Goal: Transaction & Acquisition: Purchase product/service

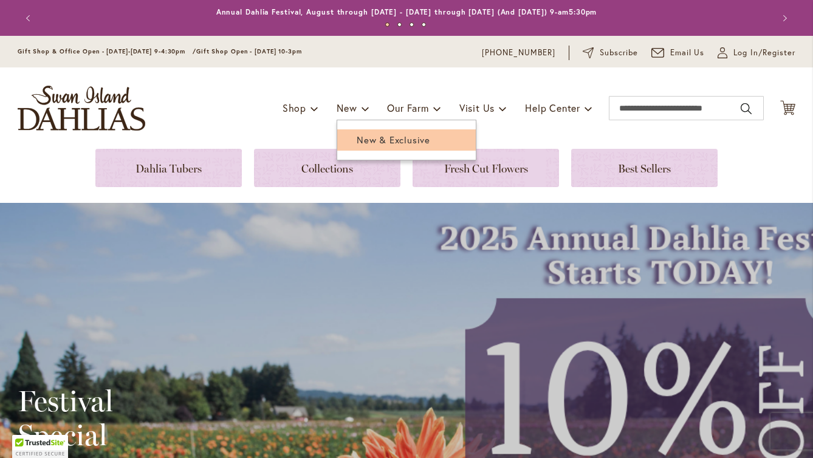
click at [371, 142] on span "New & Exclusive" at bounding box center [394, 140] width 74 height 12
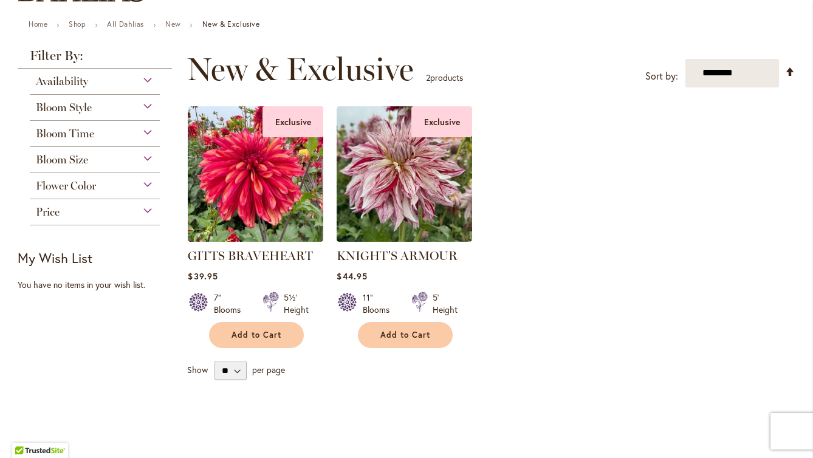
scroll to position [135, 0]
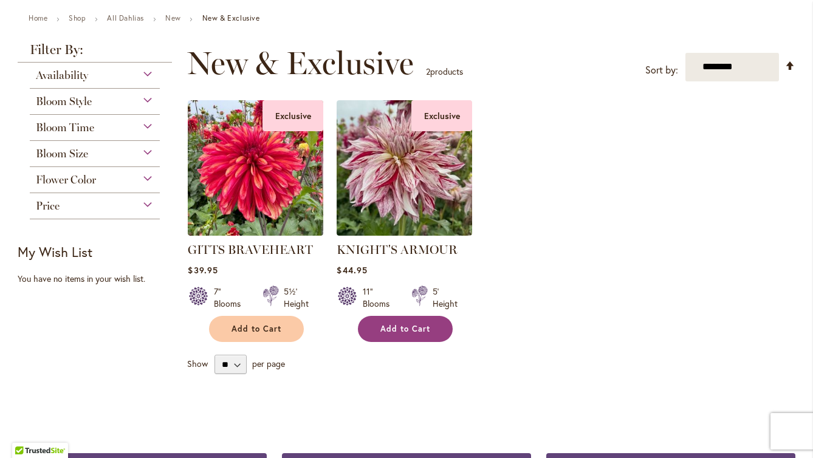
click at [411, 332] on span "Add to Cart" at bounding box center [405, 329] width 50 height 10
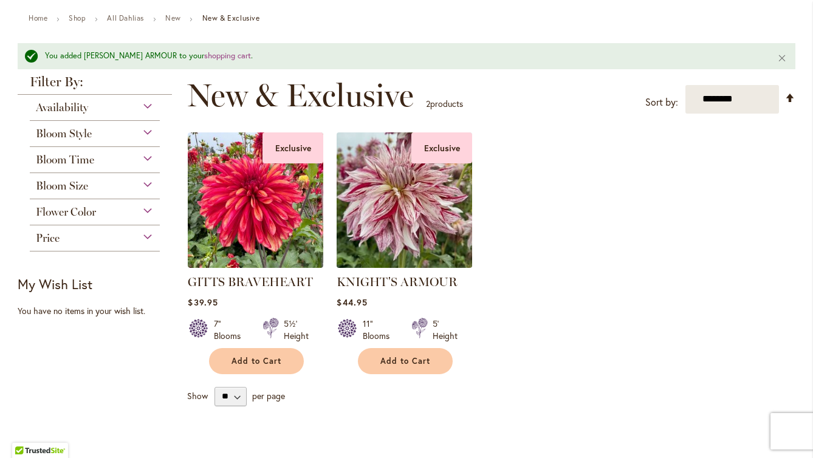
click at [414, 218] on img at bounding box center [405, 200] width 142 height 142
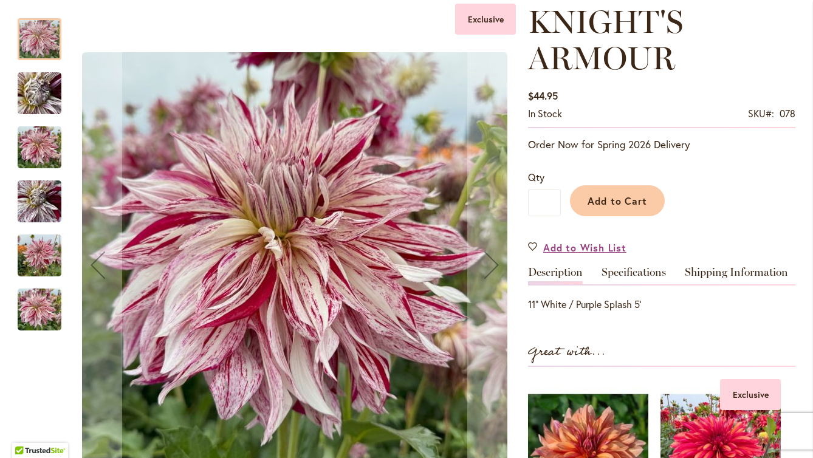
scroll to position [176, 0]
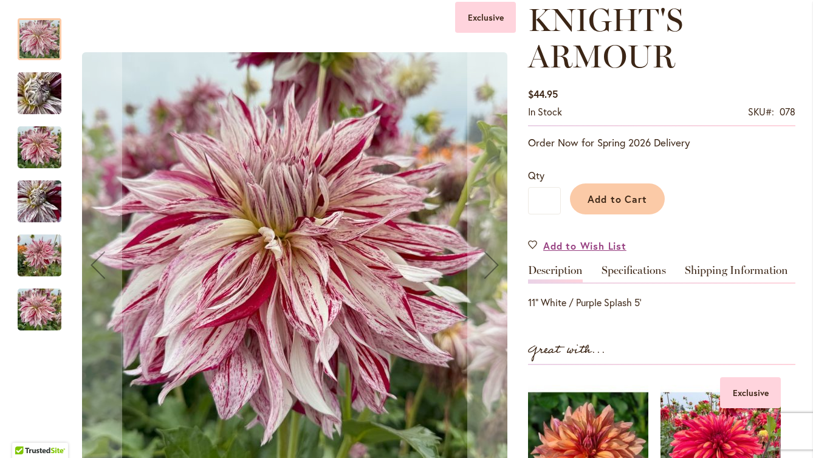
click at [39, 142] on img "KNIGHT'S ARMOUR" at bounding box center [40, 147] width 44 height 58
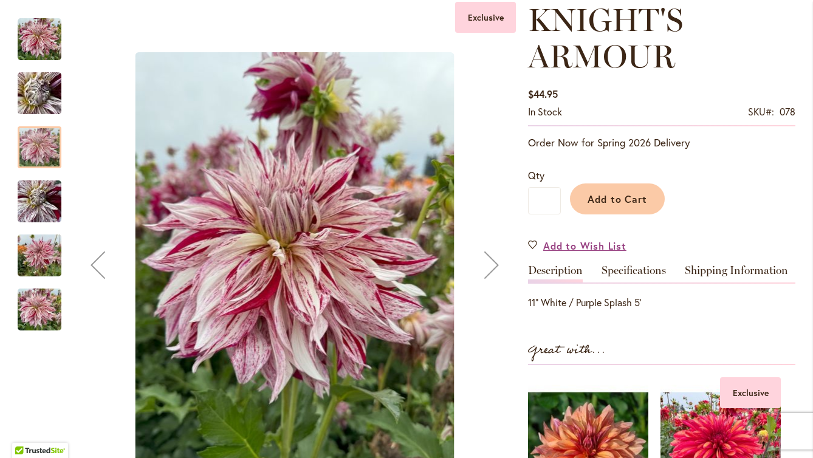
click at [43, 210] on img "KNIGHT'S ARMOUR" at bounding box center [40, 202] width 44 height 58
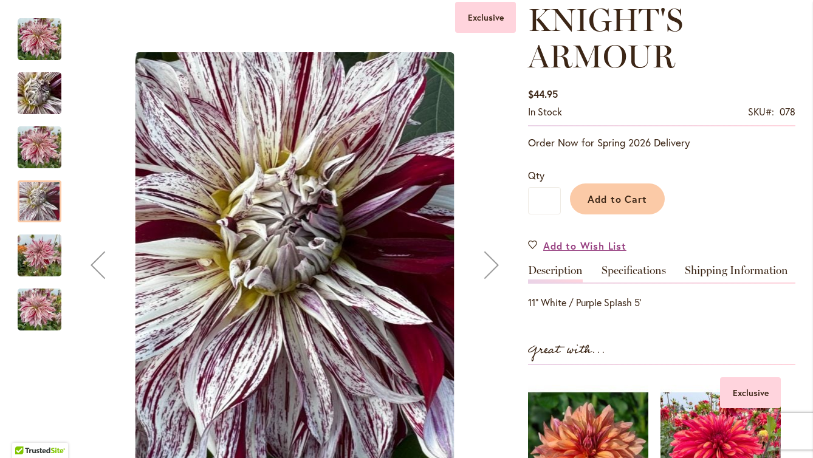
click at [36, 267] on img "KNIGHT'S ARMOUR" at bounding box center [40, 256] width 44 height 58
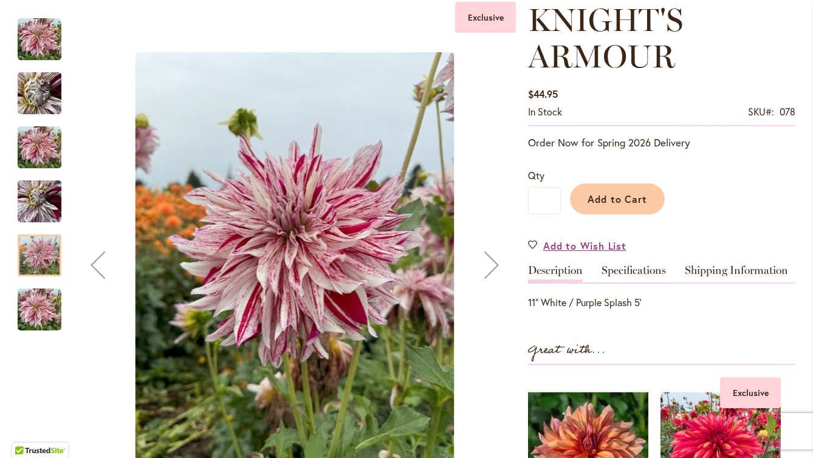
click at [43, 313] on img "KNIGHT'S ARMOUR" at bounding box center [40, 310] width 44 height 58
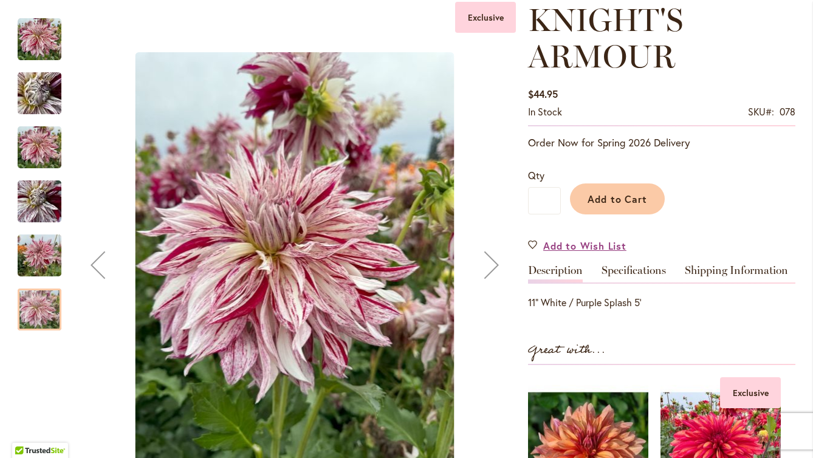
click at [39, 39] on img "KNIGHTS ARMOUR" at bounding box center [40, 40] width 44 height 44
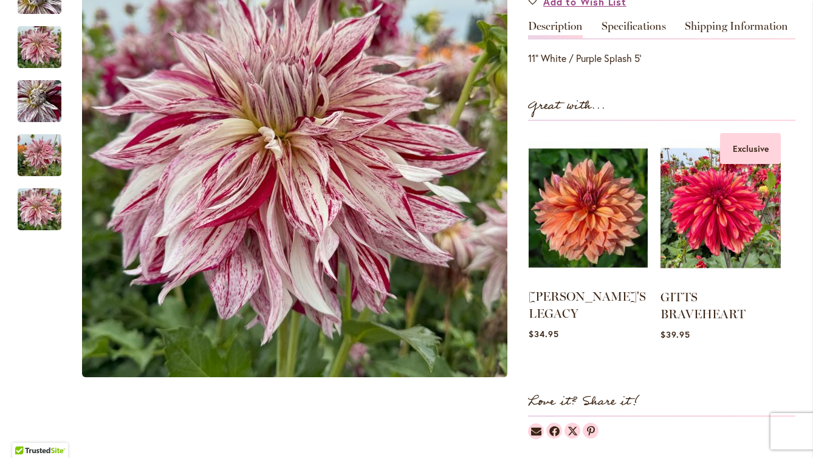
scroll to position [422, 0]
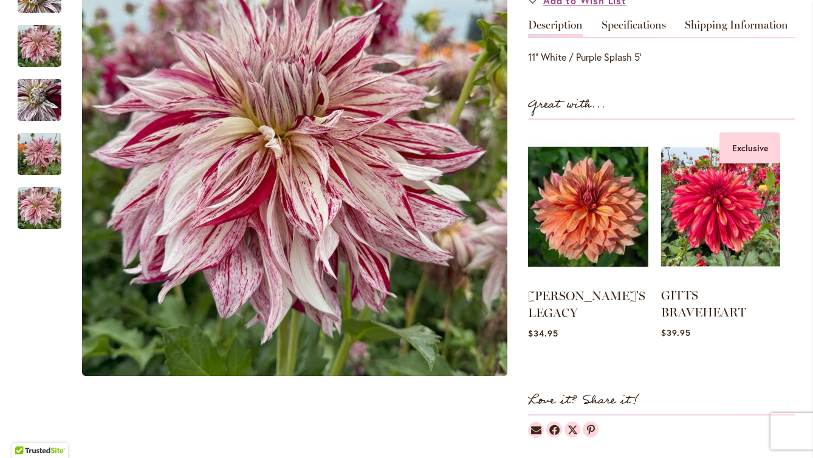
click at [661, 221] on img at bounding box center [720, 206] width 119 height 149
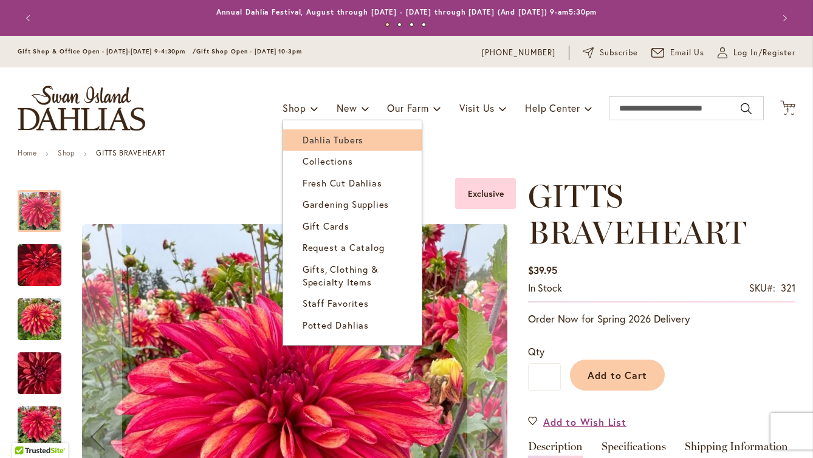
click at [332, 143] on span "Dahlia Tubers" at bounding box center [333, 140] width 61 height 12
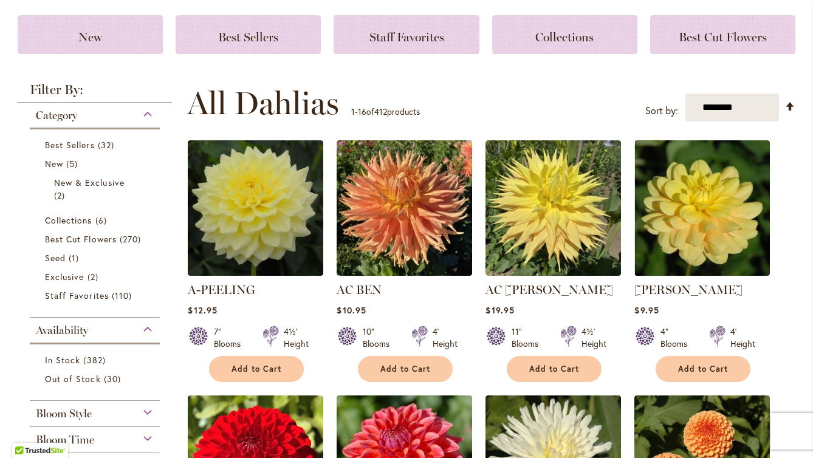
scroll to position [170, 0]
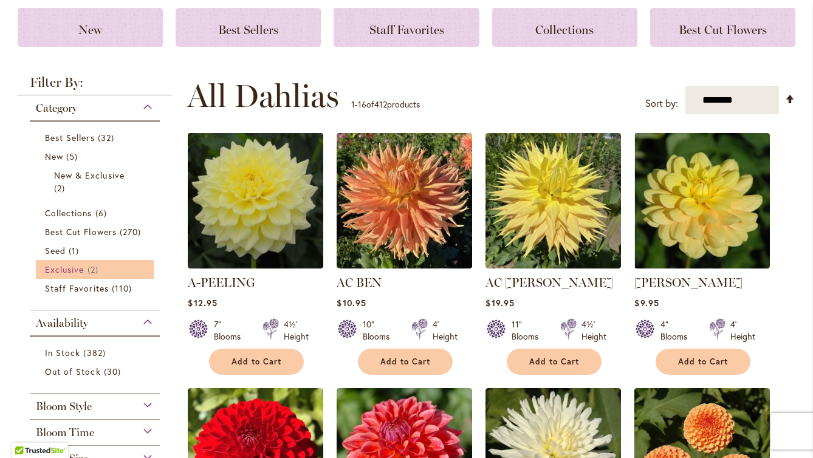
click at [77, 273] on span "Exclusive" at bounding box center [64, 270] width 39 height 12
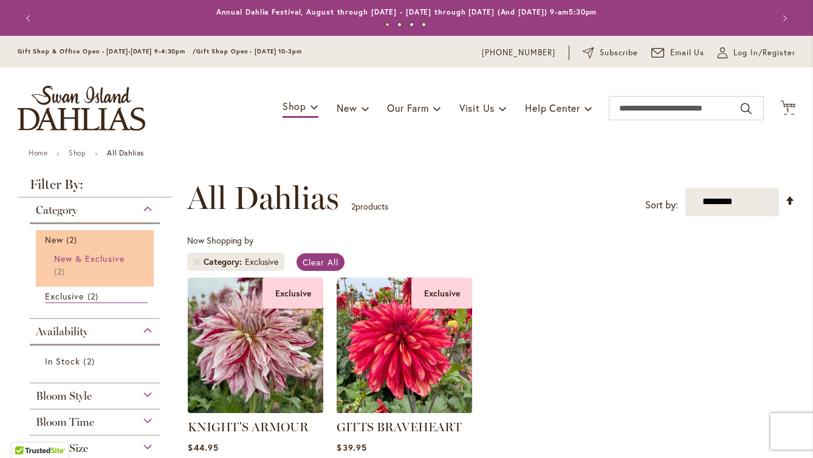
click at [57, 260] on span "New & Exclusive" at bounding box center [89, 259] width 70 height 12
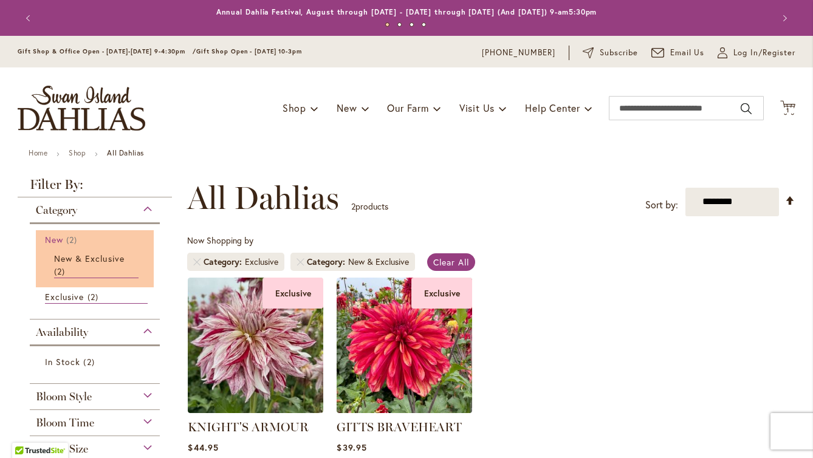
click at [56, 239] on span "New" at bounding box center [54, 240] width 18 height 12
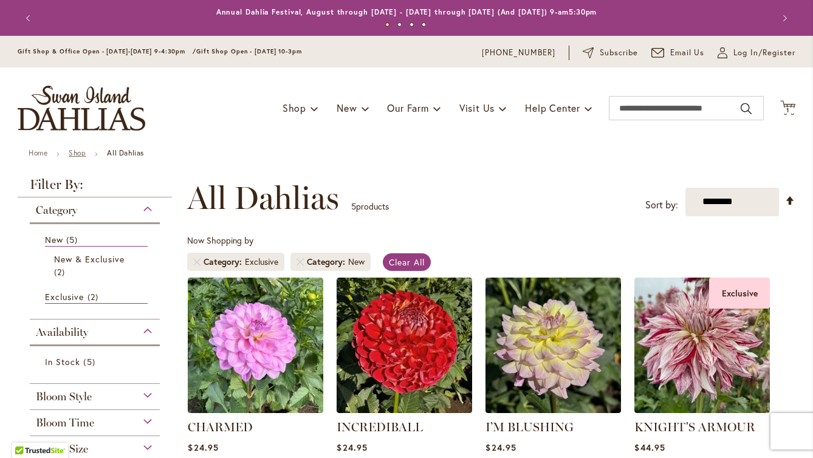
click at [80, 150] on link "Shop" at bounding box center [77, 152] width 17 height 9
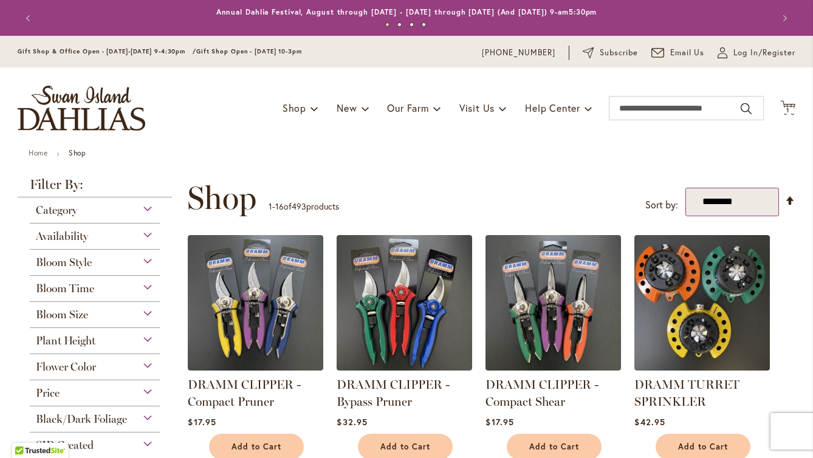
click at [745, 199] on select "**********" at bounding box center [732, 202] width 94 height 29
click at [139, 202] on div "Category" at bounding box center [95, 206] width 130 height 19
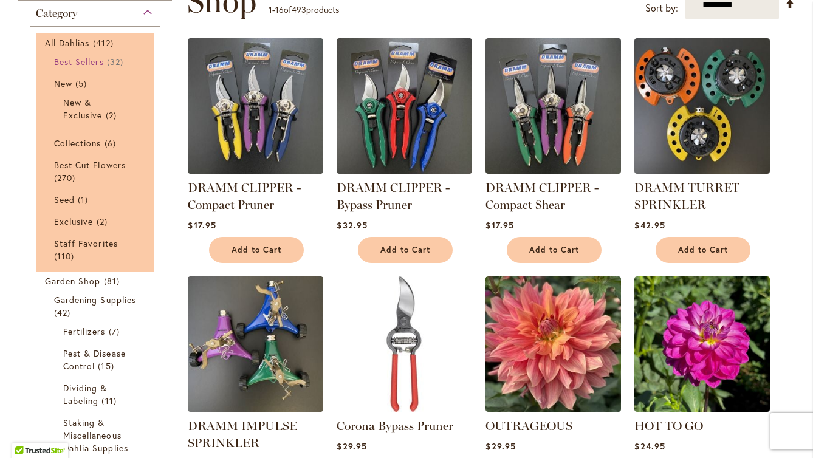
click at [89, 61] on span "Best Sellers" at bounding box center [79, 62] width 50 height 12
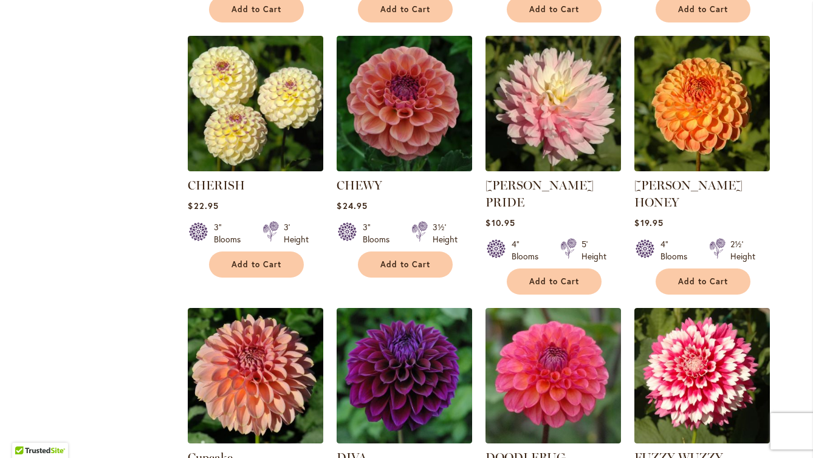
scroll to position [952, 0]
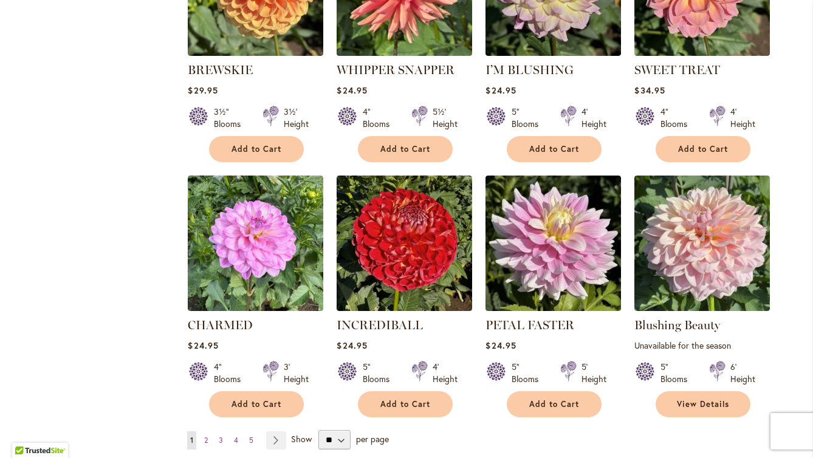
scroll to position [1070, 0]
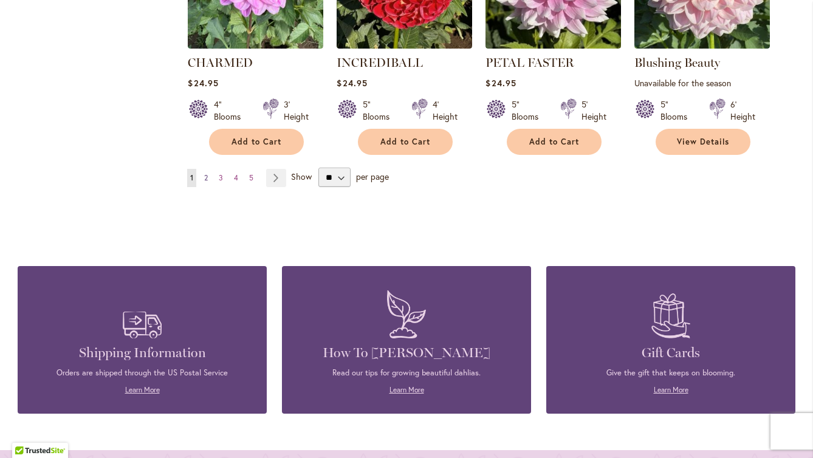
click at [209, 177] on link "Page 2" at bounding box center [206, 178] width 10 height 18
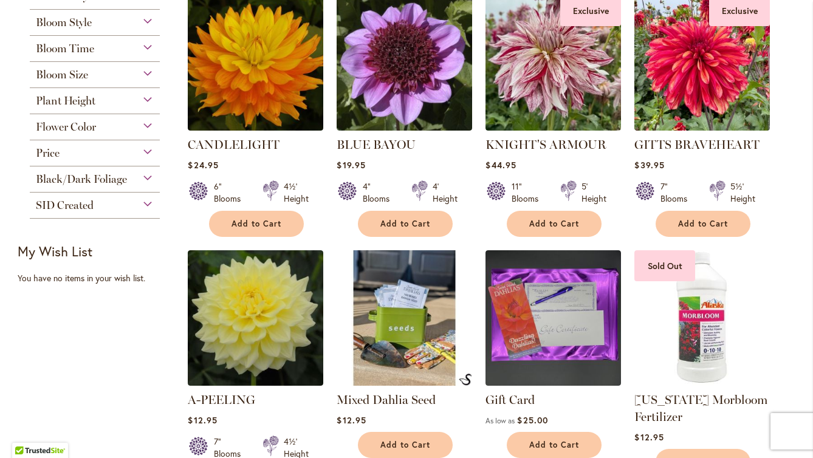
scroll to position [245, 0]
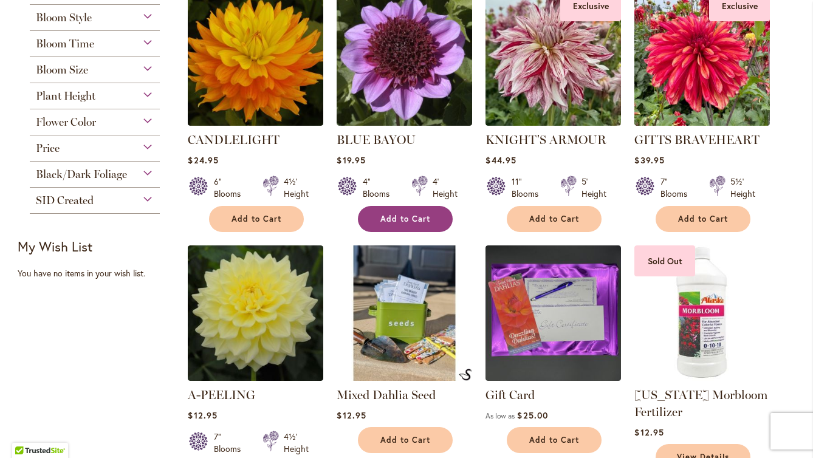
click at [401, 222] on span "Add to Cart" at bounding box center [405, 219] width 50 height 10
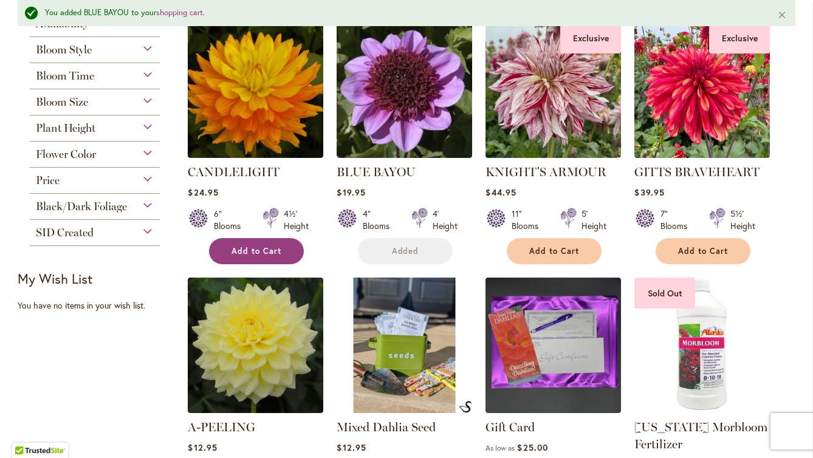
scroll to position [276, 0]
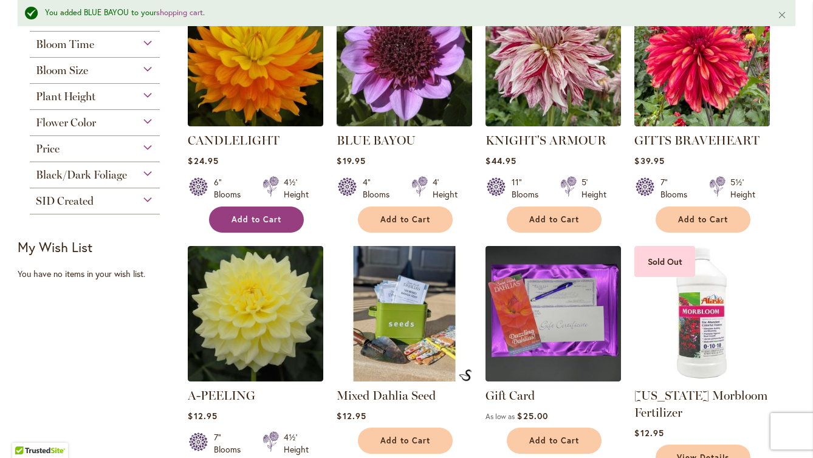
click at [279, 216] on span "Add to Cart" at bounding box center [256, 219] width 50 height 10
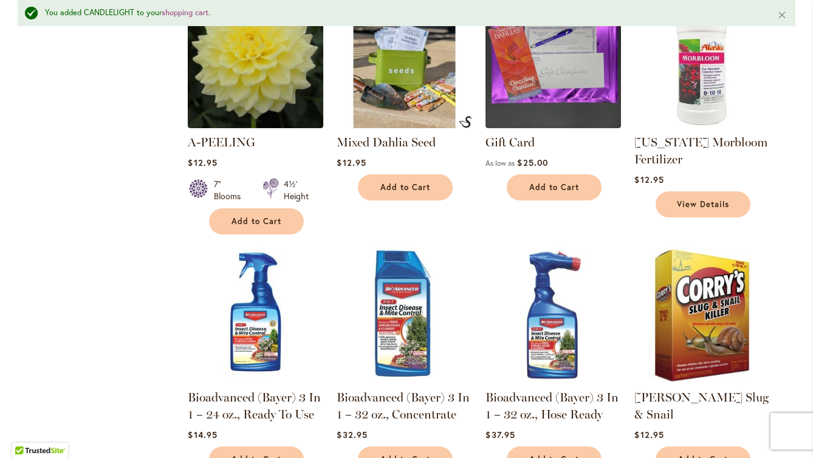
scroll to position [895, 0]
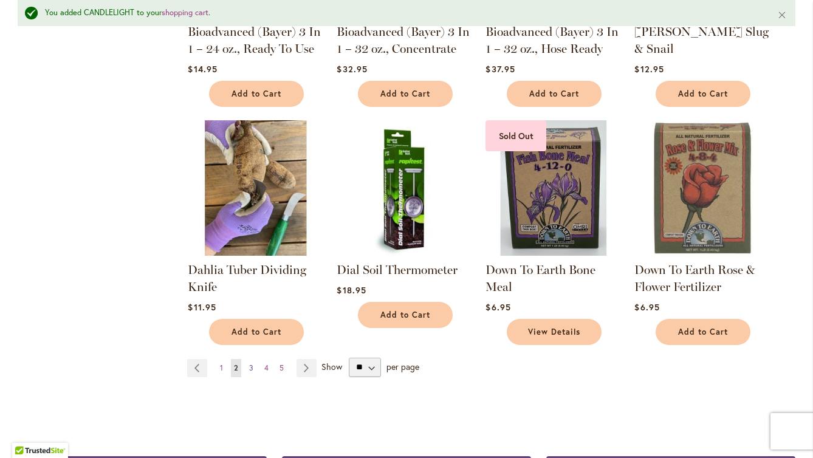
click at [250, 365] on span "3" at bounding box center [251, 367] width 4 height 9
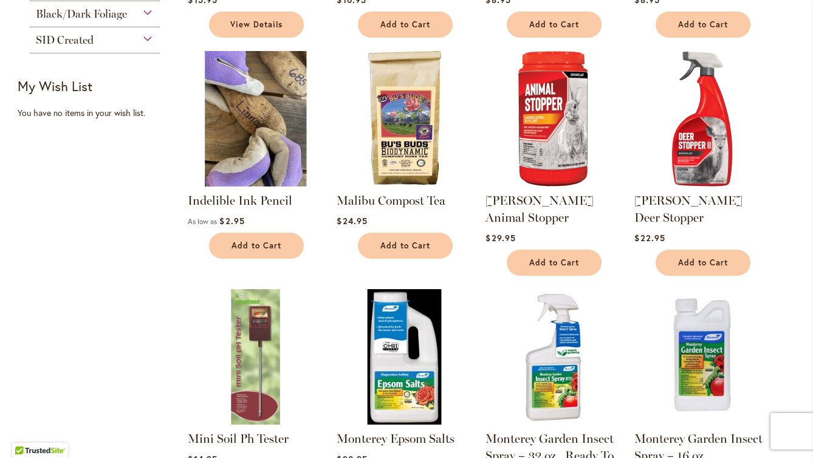
scroll to position [403, 0]
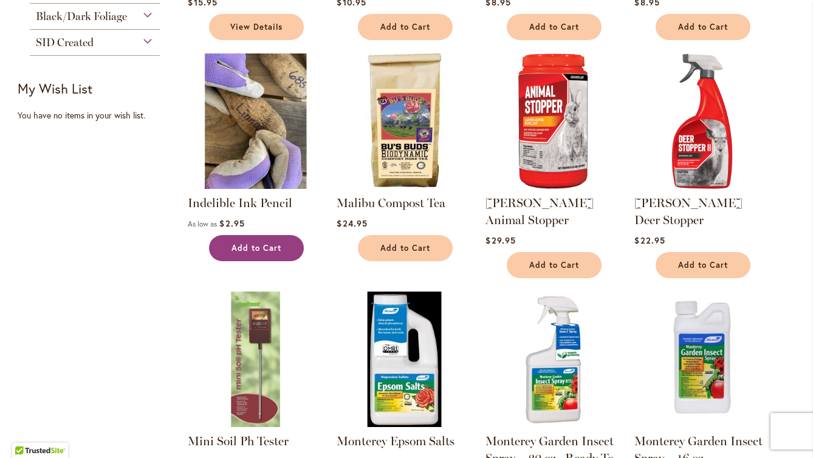
click at [284, 250] on button "Add to Cart" at bounding box center [256, 248] width 95 height 26
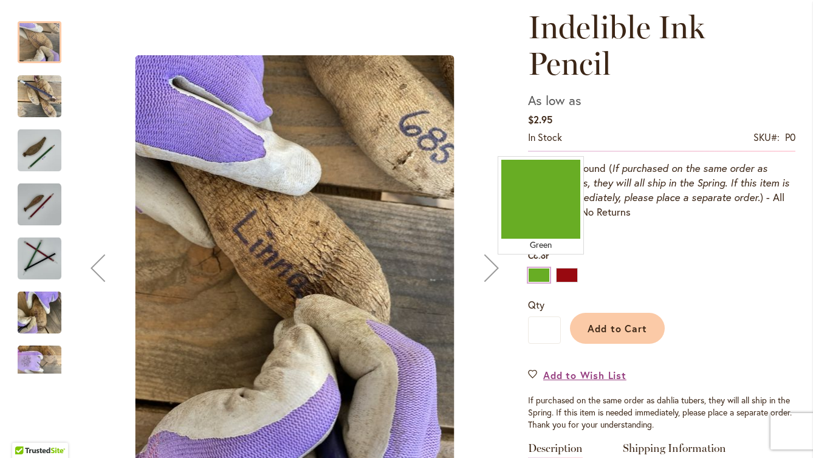
scroll to position [137, 0]
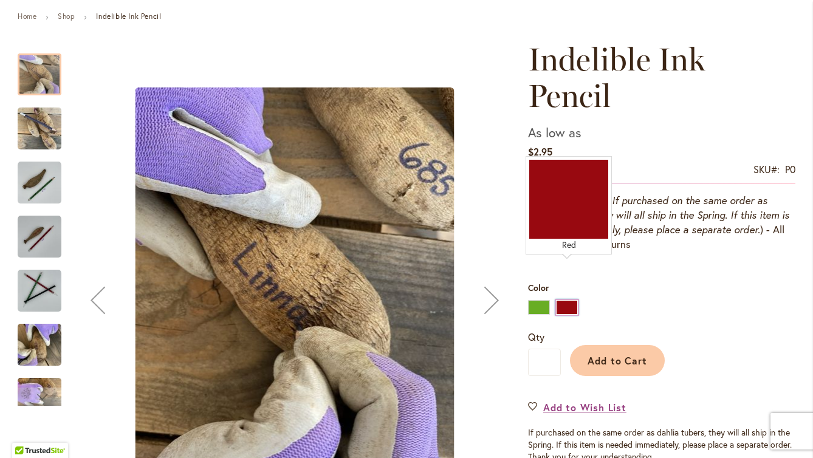
click at [569, 300] on div "Red" at bounding box center [567, 307] width 22 height 15
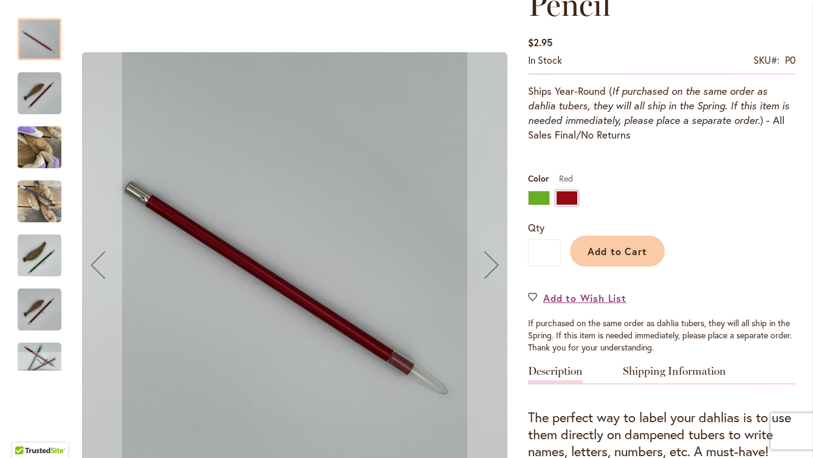
scroll to position [230, 0]
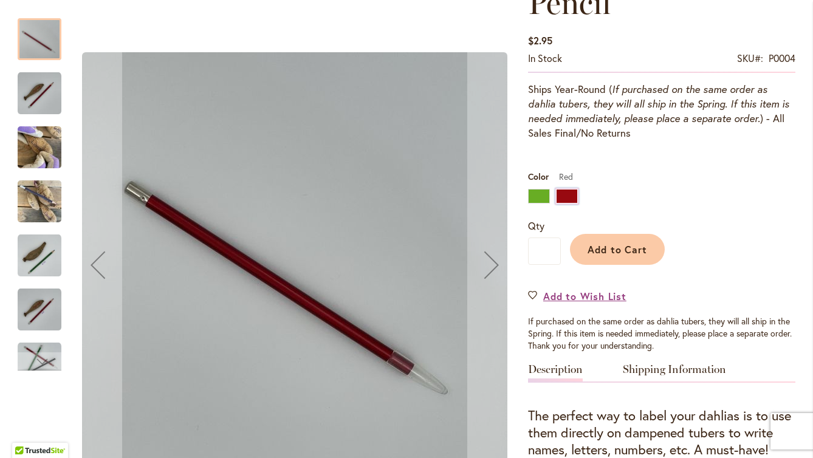
click at [41, 205] on img "Indelible Ink Pencil" at bounding box center [40, 202] width 44 height 58
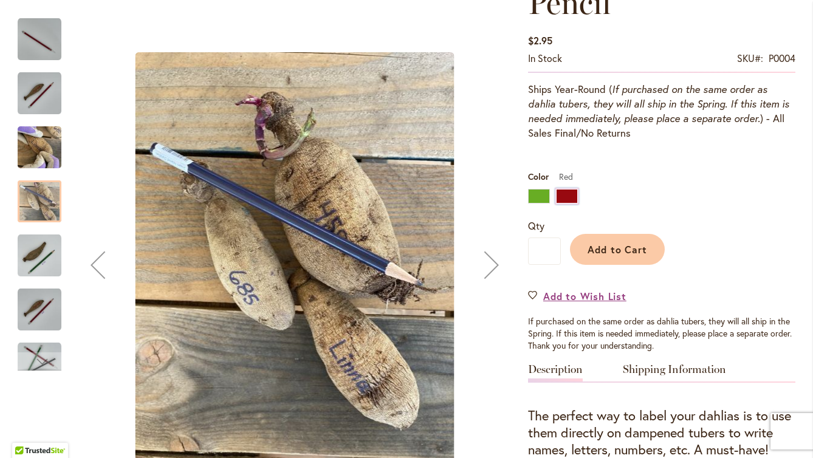
click at [41, 268] on img "GREEN" at bounding box center [40, 256] width 44 height 44
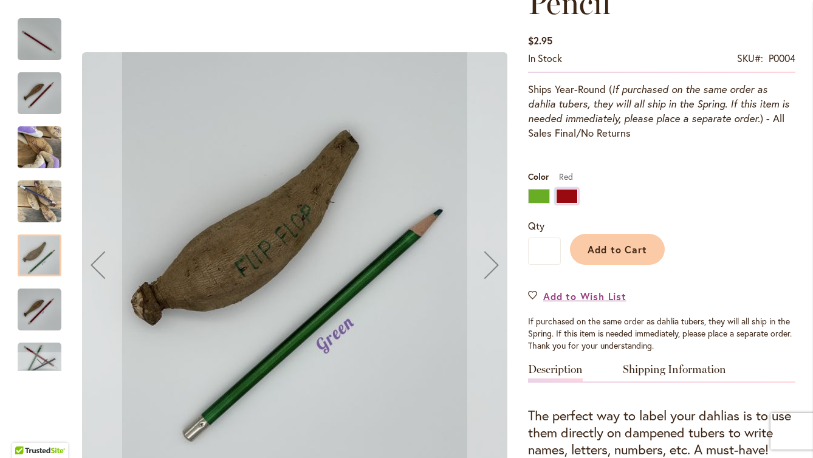
click at [46, 315] on img "RED" at bounding box center [40, 310] width 44 height 44
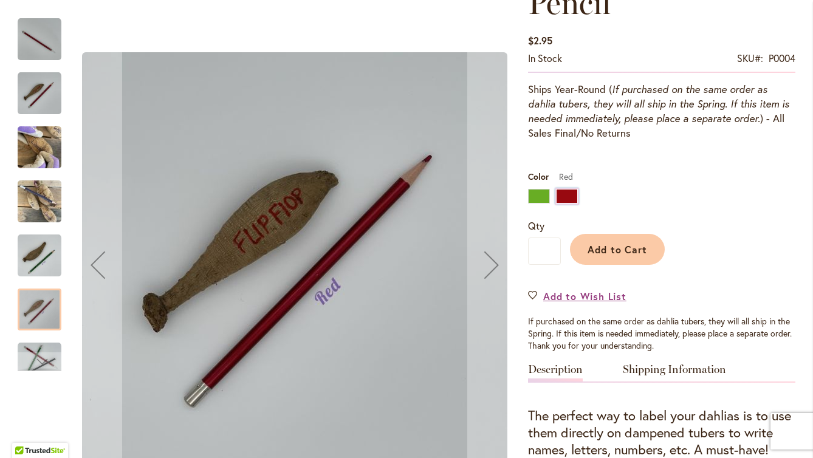
click at [41, 265] on img "GREEN" at bounding box center [40, 256] width 44 height 44
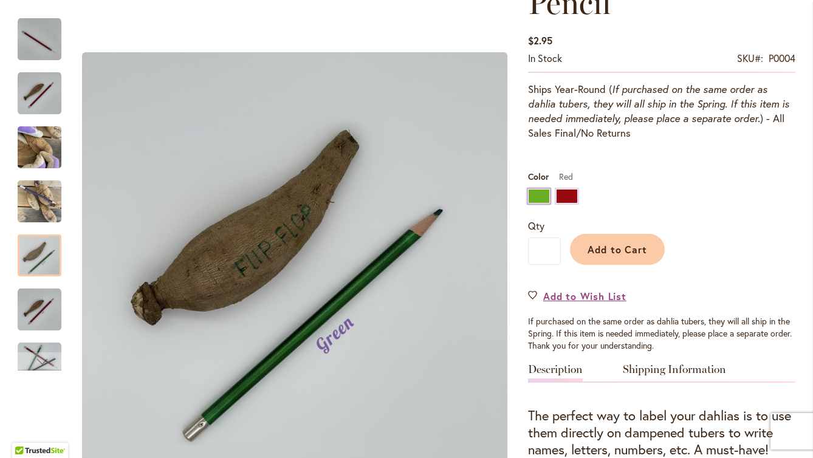
click at [536, 189] on div "Green" at bounding box center [539, 196] width 22 height 15
type input "****"
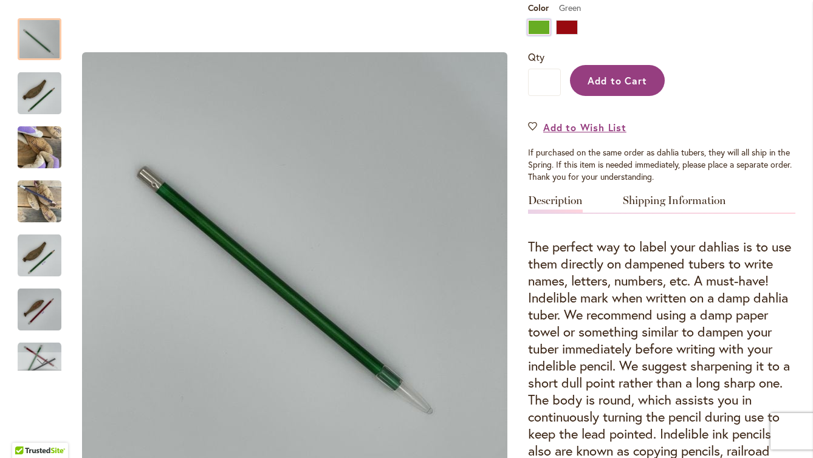
scroll to position [401, 0]
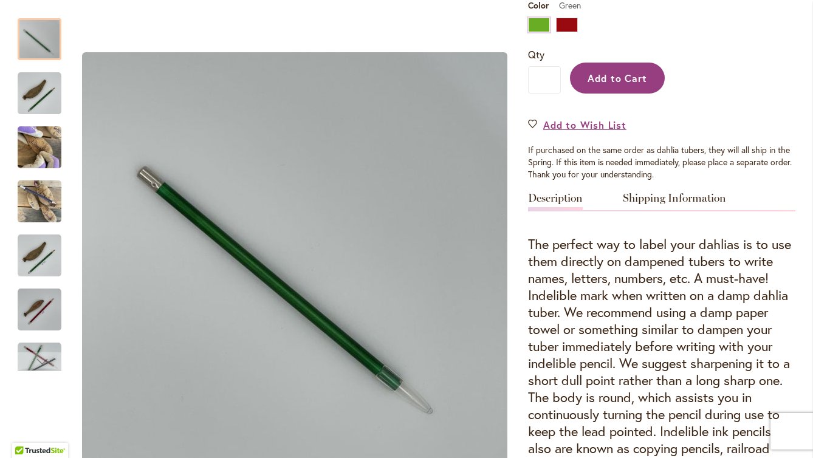
click at [624, 72] on span "Add to Cart" at bounding box center [617, 78] width 60 height 13
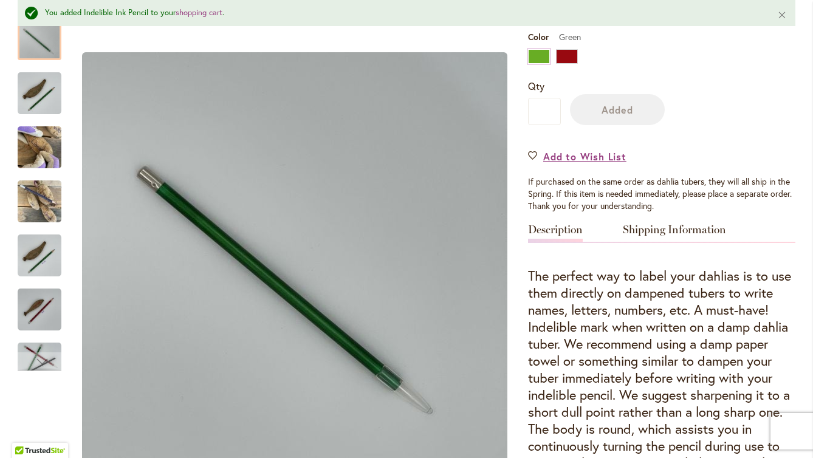
scroll to position [433, 0]
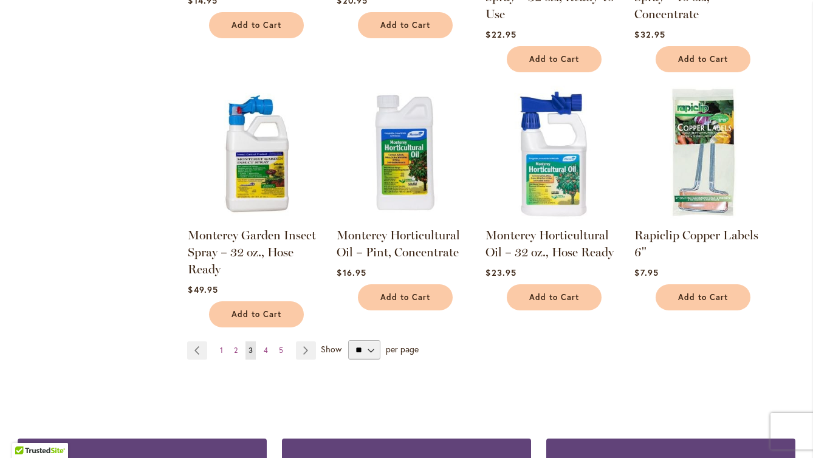
scroll to position [866, 0]
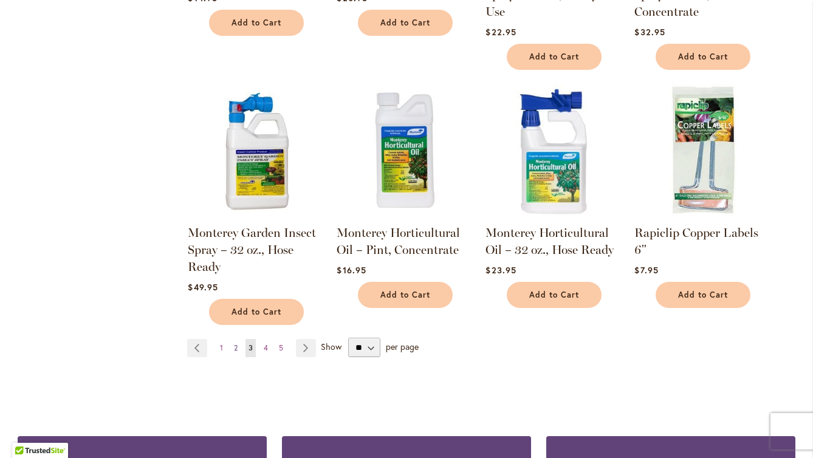
click at [236, 343] on span "2" at bounding box center [236, 347] width 4 height 9
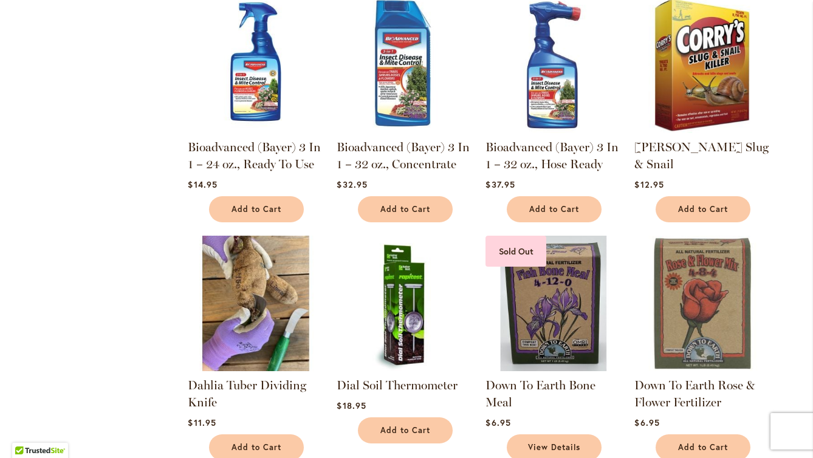
scroll to position [747, 0]
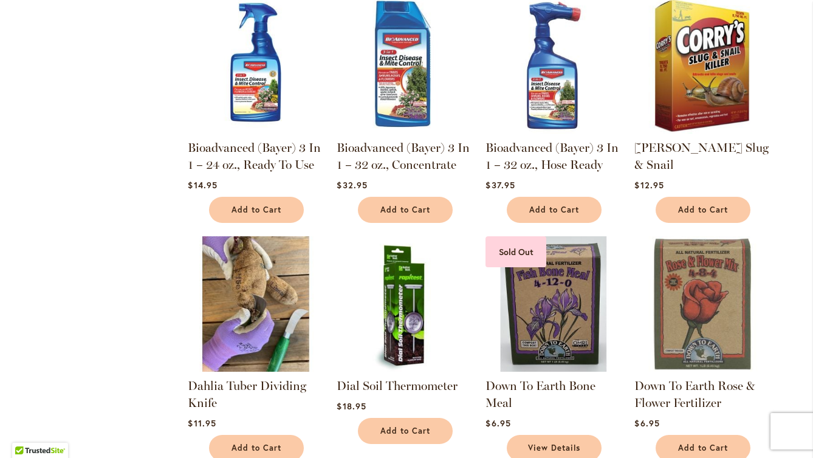
click at [258, 279] on img at bounding box center [256, 304] width 142 height 142
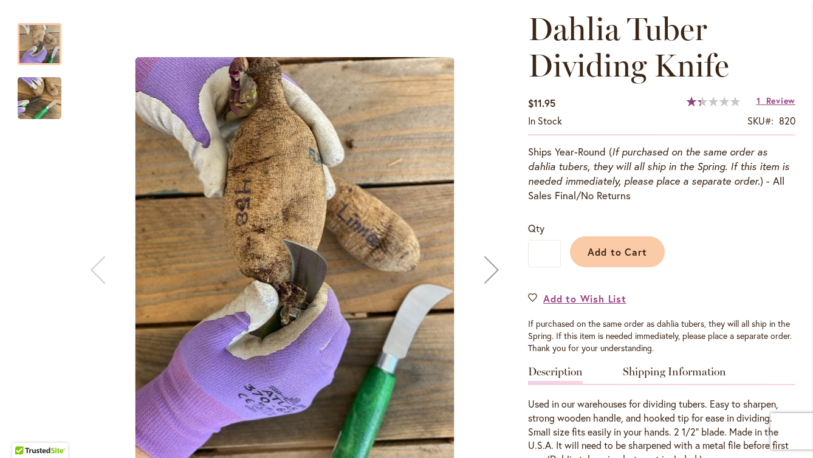
scroll to position [181, 0]
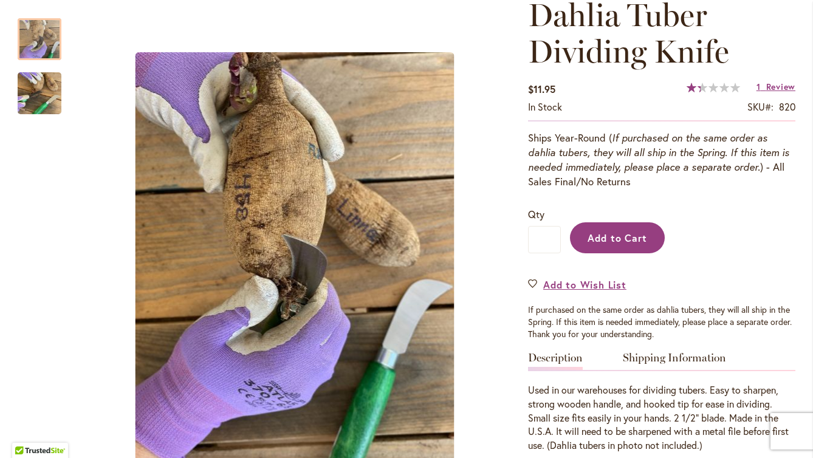
click at [600, 242] on span "Add to Cart" at bounding box center [617, 237] width 60 height 13
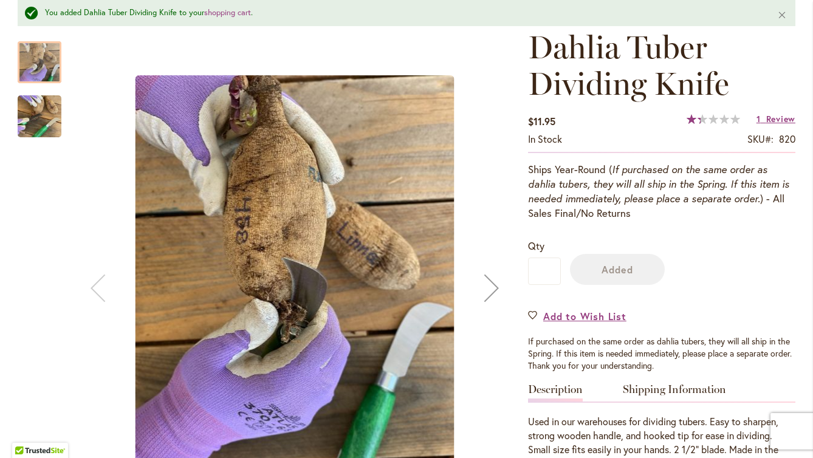
scroll to position [213, 0]
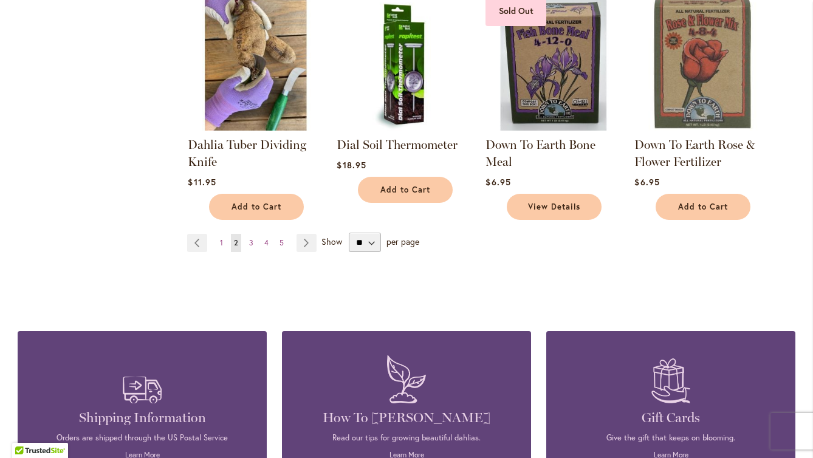
scroll to position [1029, 0]
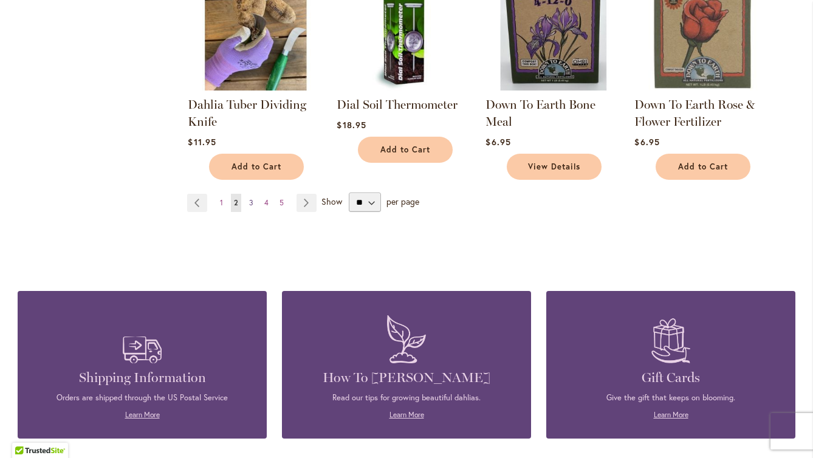
click at [252, 200] on span "3" at bounding box center [251, 202] width 4 height 9
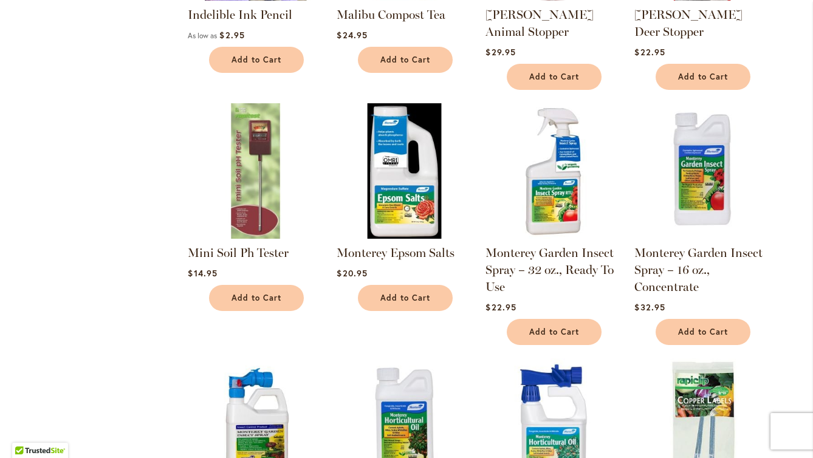
scroll to position [818, 0]
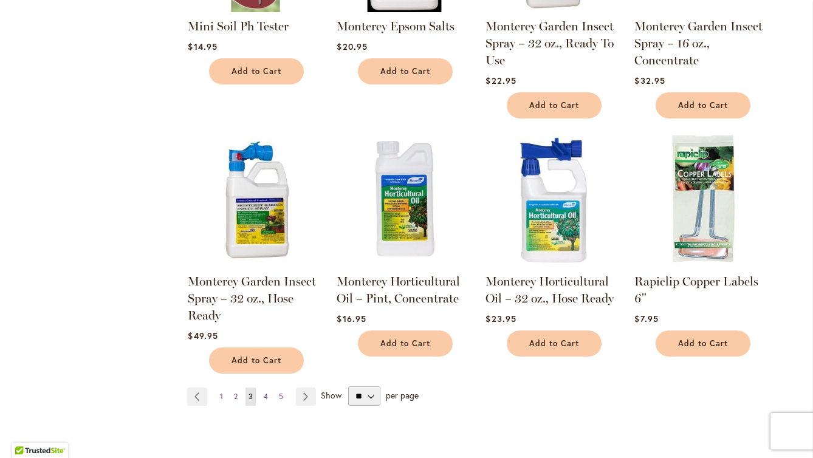
click at [262, 388] on link "Page 4" at bounding box center [266, 397] width 10 height 18
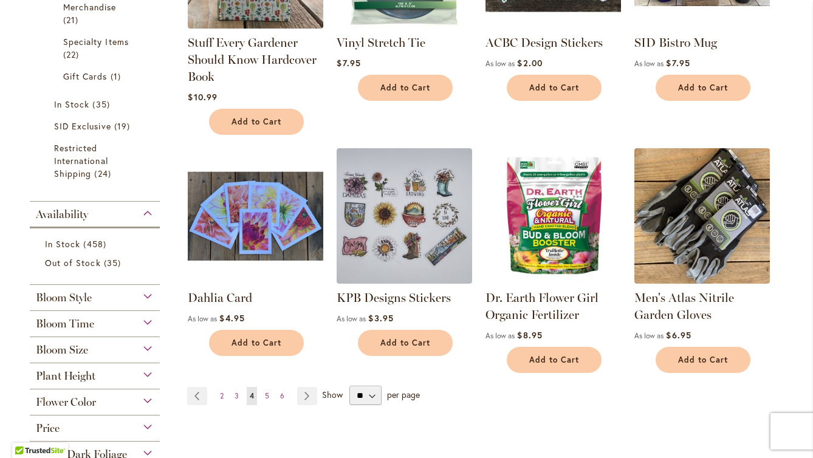
scroll to position [847, 0]
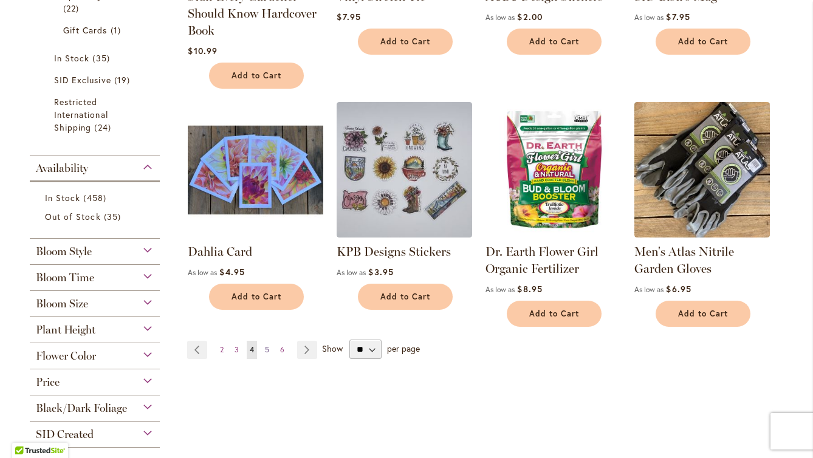
click at [268, 348] on span "5" at bounding box center [267, 349] width 4 height 9
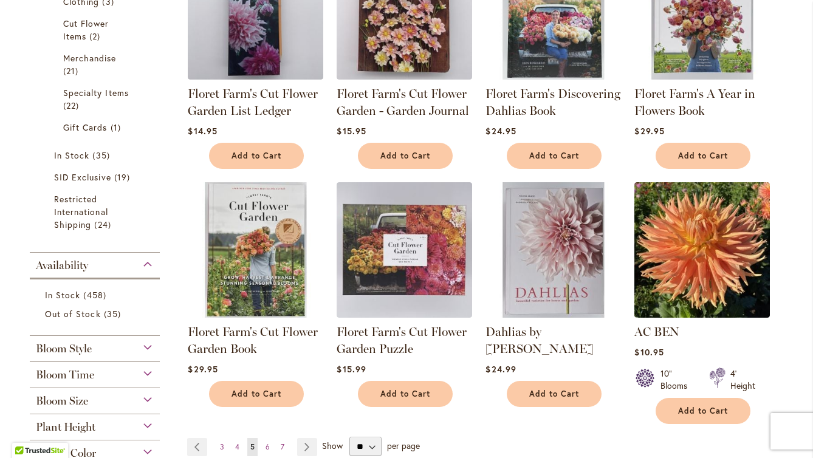
scroll to position [799, 0]
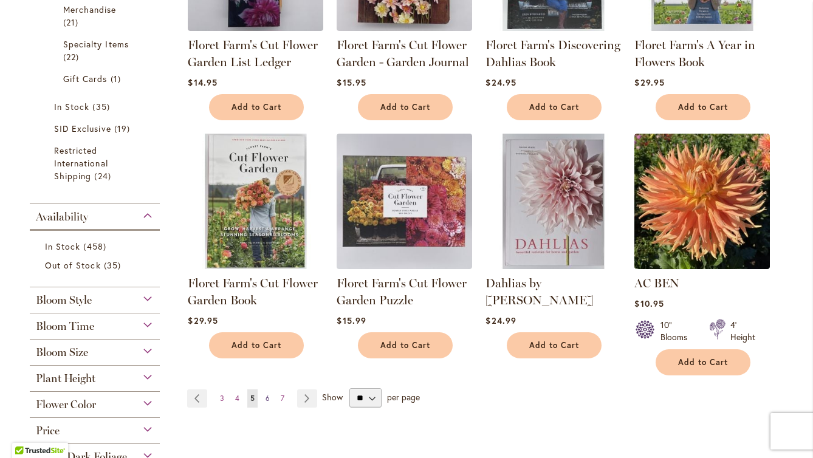
click at [265, 395] on span "6" at bounding box center [267, 398] width 4 height 9
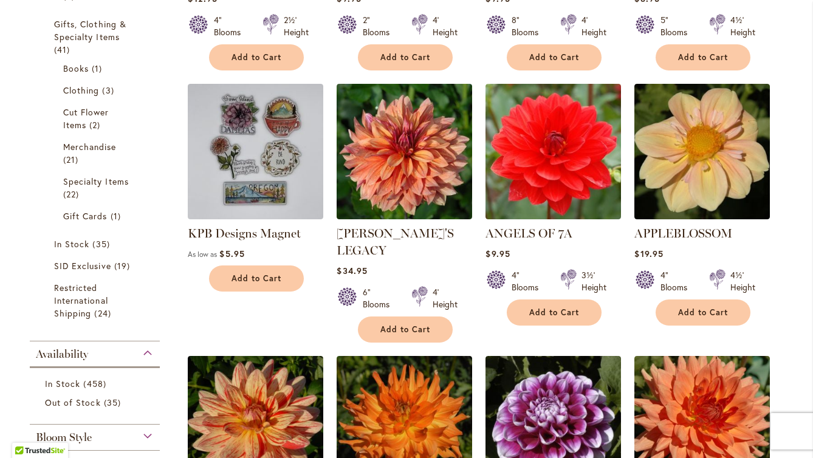
scroll to position [901, 0]
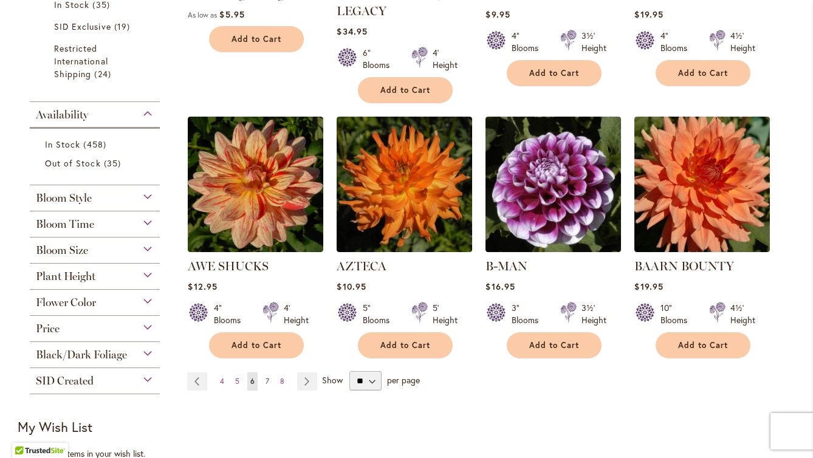
click at [269, 377] on span "7" at bounding box center [267, 381] width 4 height 9
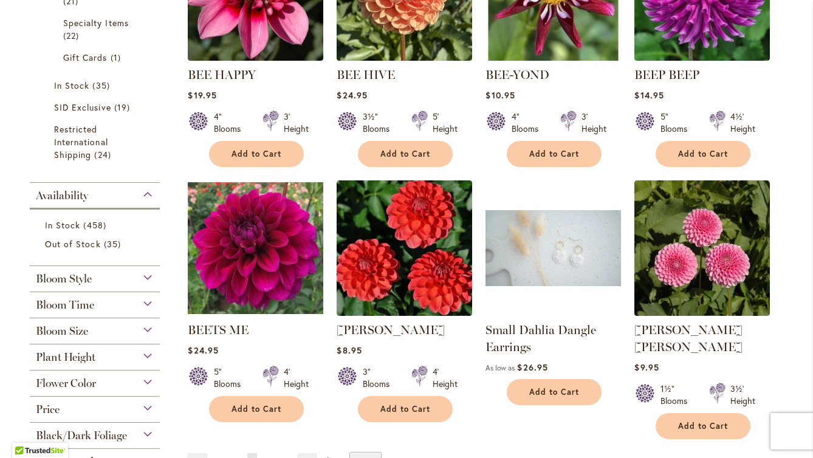
scroll to position [853, 0]
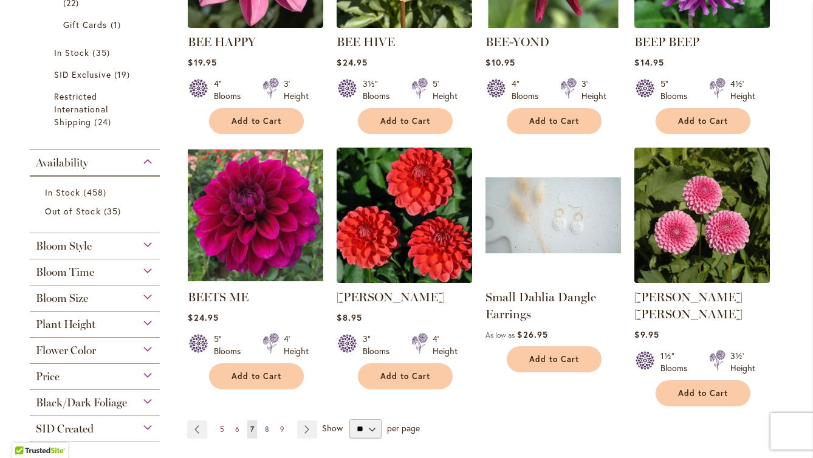
click at [269, 420] on link "Page 8" at bounding box center [267, 429] width 10 height 18
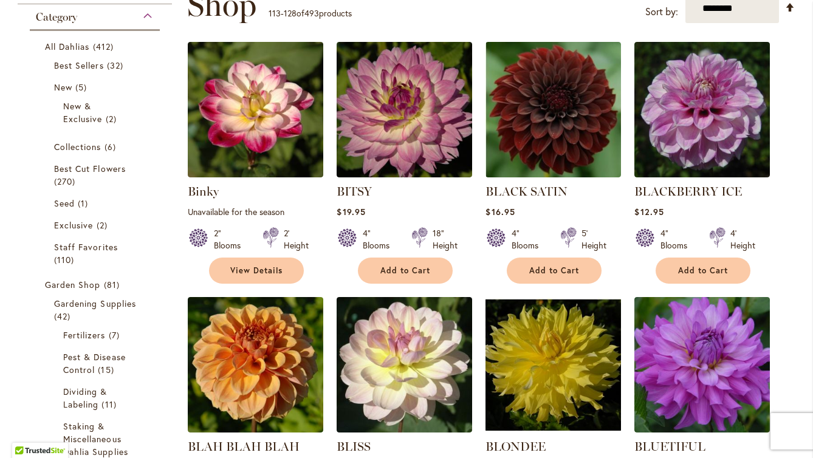
scroll to position [205, 0]
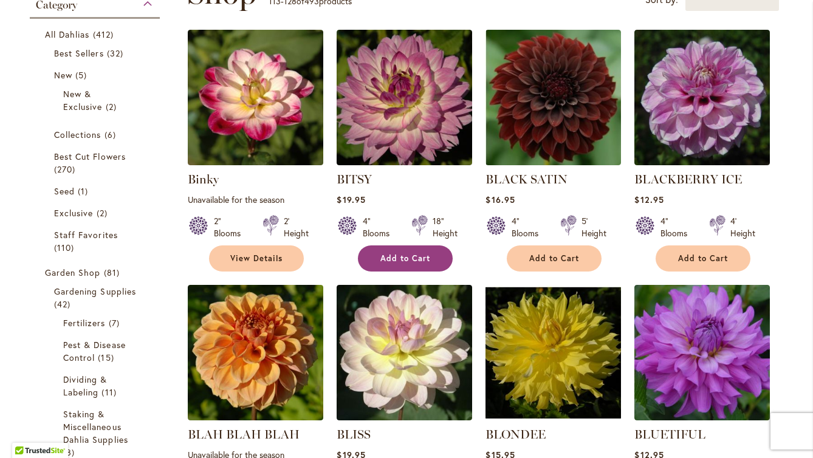
click at [439, 258] on button "Add to Cart" at bounding box center [405, 258] width 95 height 26
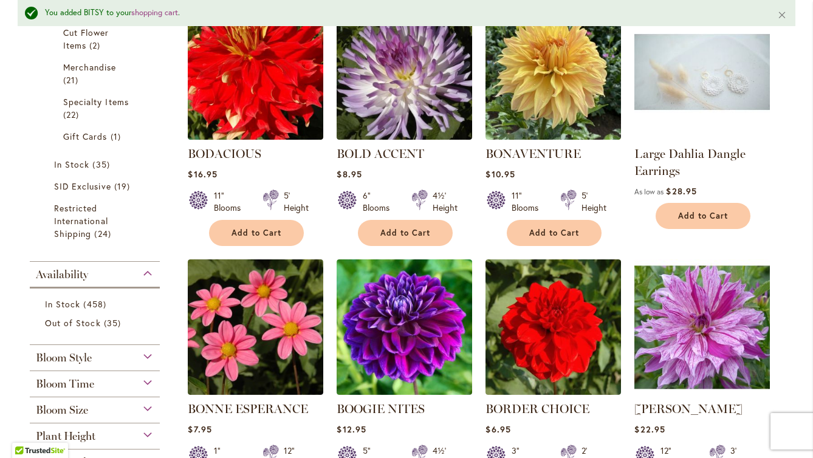
scroll to position [782, 0]
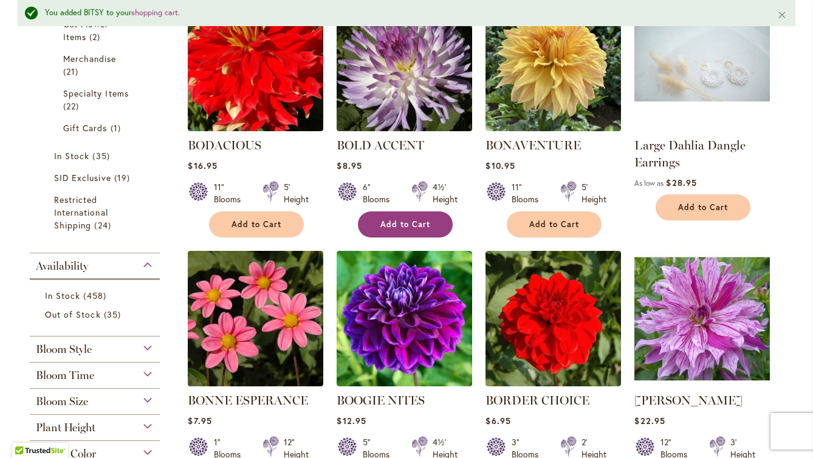
click at [397, 221] on span "Add to Cart" at bounding box center [405, 224] width 50 height 10
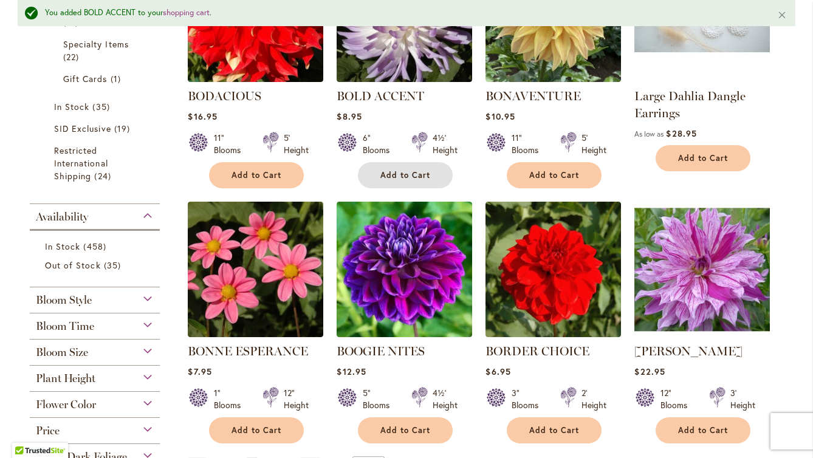
scroll to position [1001, 0]
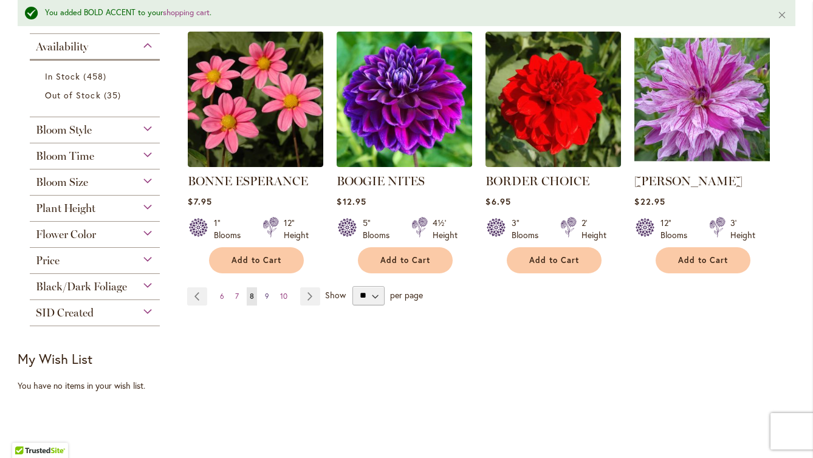
click at [268, 293] on span "9" at bounding box center [267, 296] width 4 height 9
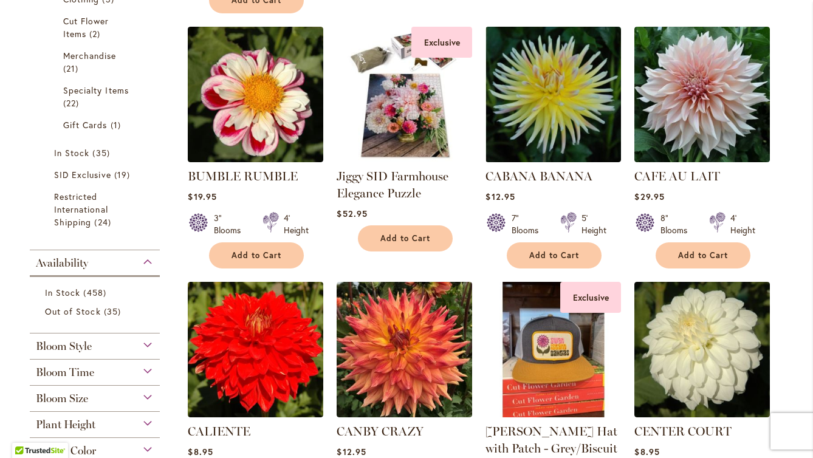
scroll to position [759, 0]
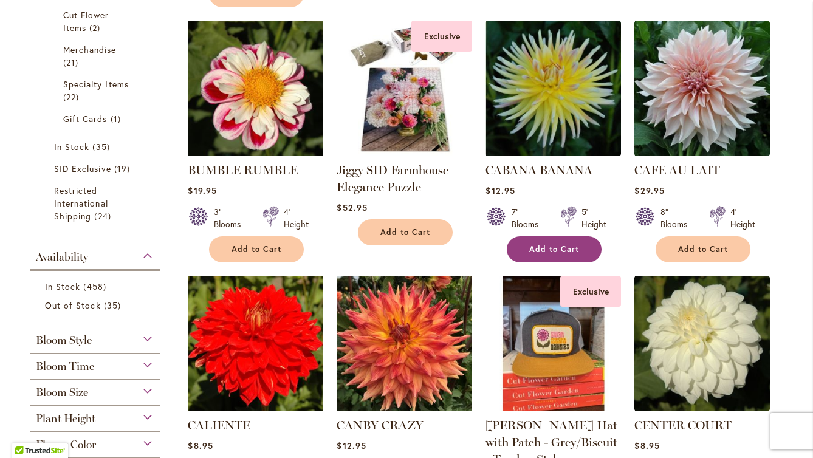
click at [566, 244] on span "Add to Cart" at bounding box center [554, 249] width 50 height 10
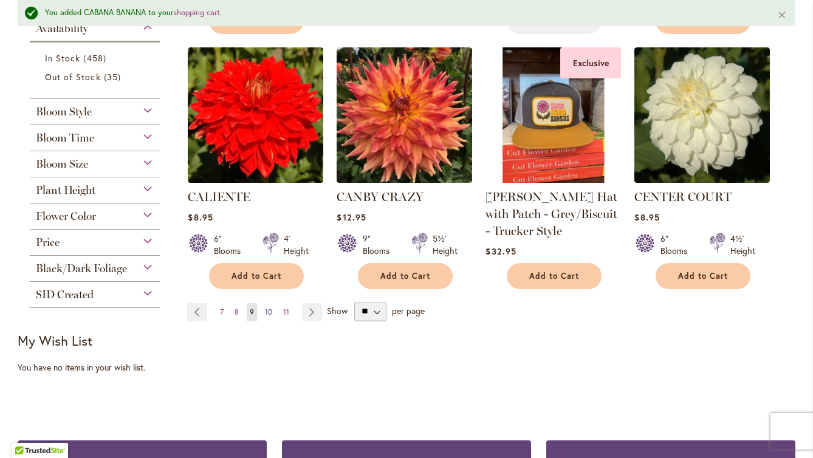
scroll to position [1051, 0]
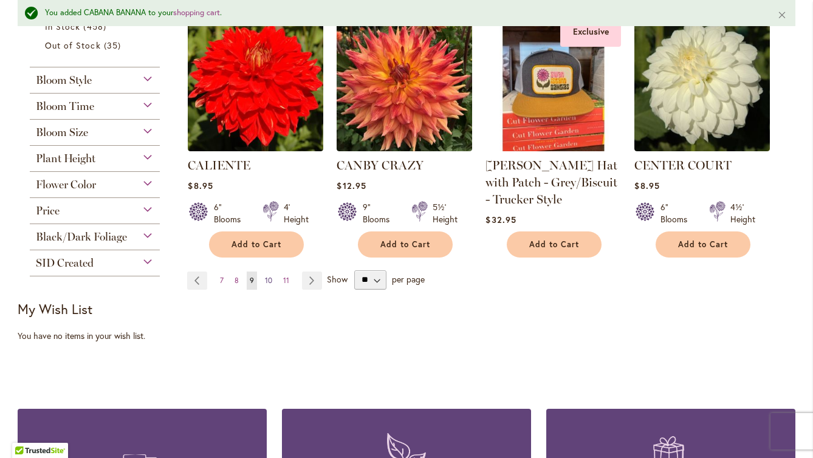
click at [270, 276] on span "10" at bounding box center [268, 280] width 7 height 9
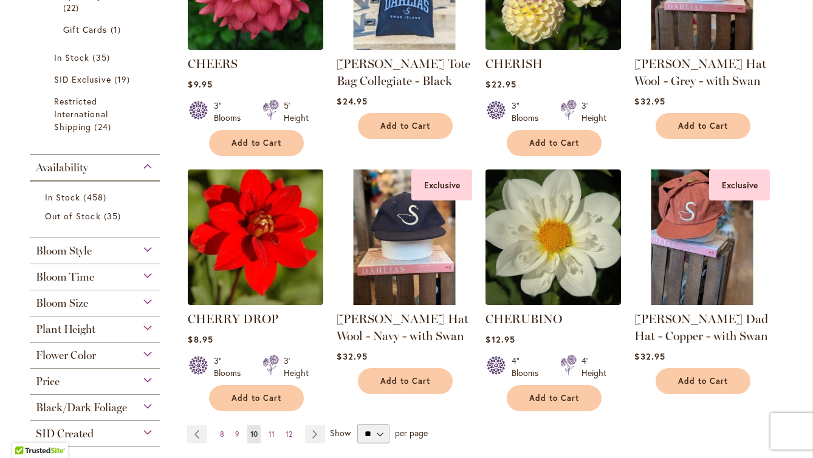
scroll to position [849, 0]
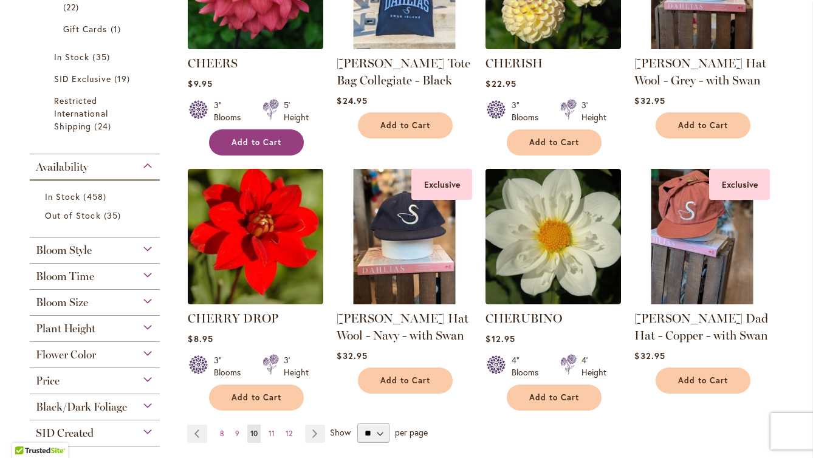
click at [260, 137] on span "Add to Cart" at bounding box center [256, 142] width 50 height 10
click at [270, 429] on span "11" at bounding box center [272, 433] width 6 height 9
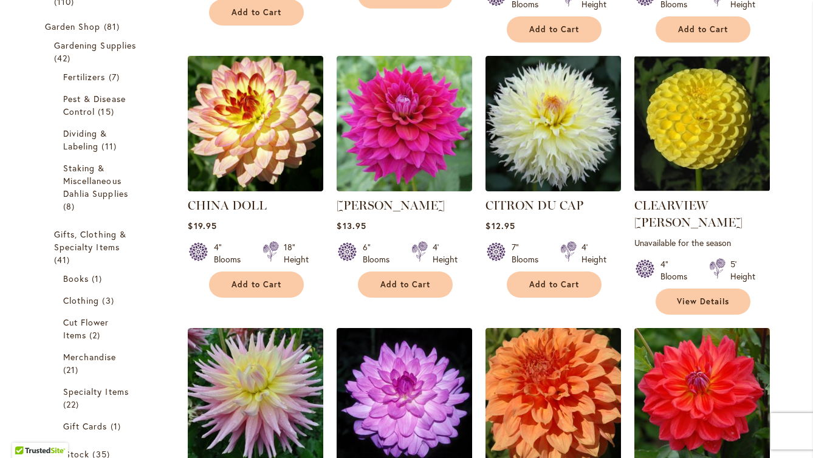
scroll to position [497, 0]
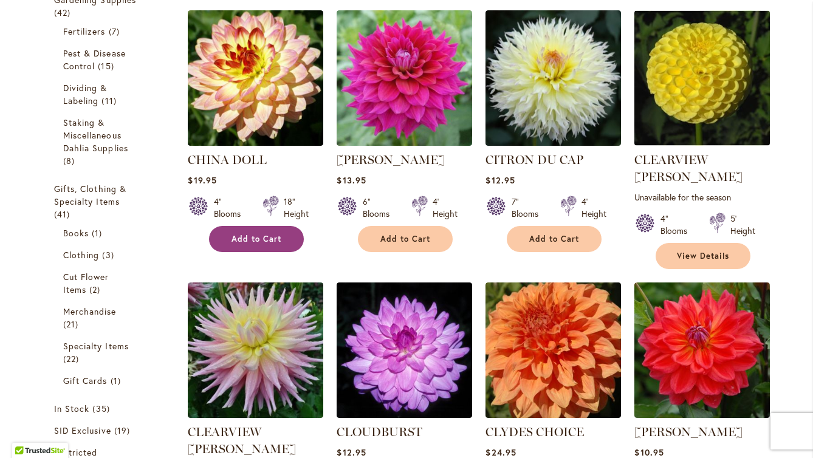
click at [275, 227] on button "Add to Cart" at bounding box center [256, 239] width 95 height 26
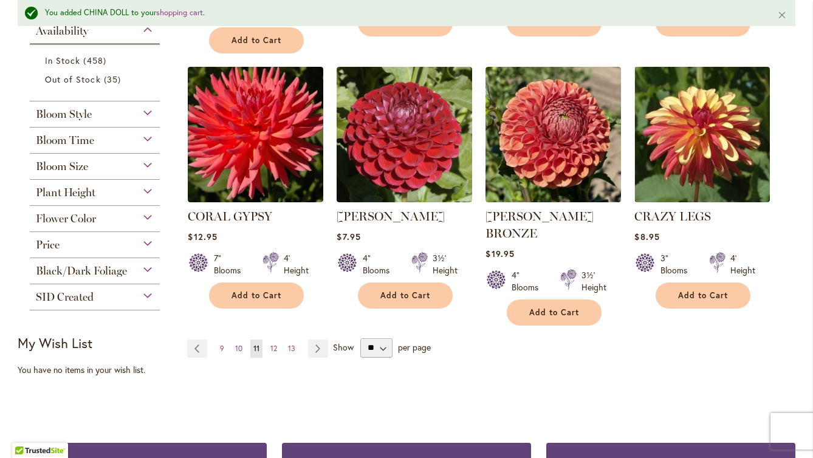
scroll to position [1041, 0]
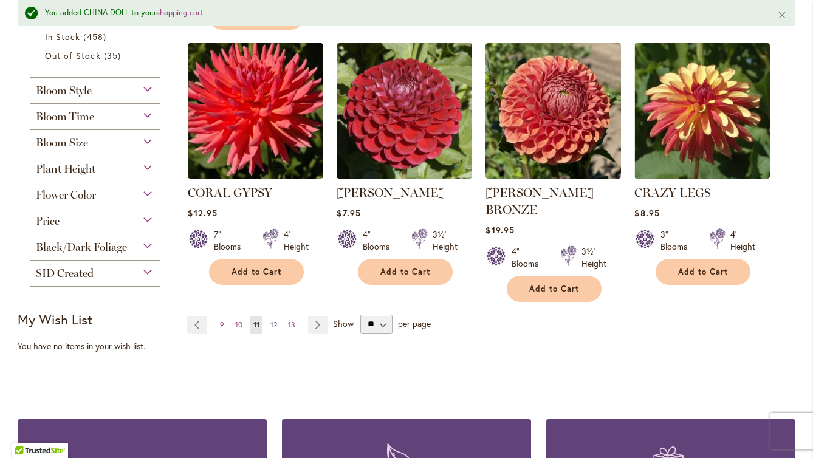
click at [273, 320] on span "12" at bounding box center [273, 324] width 7 height 9
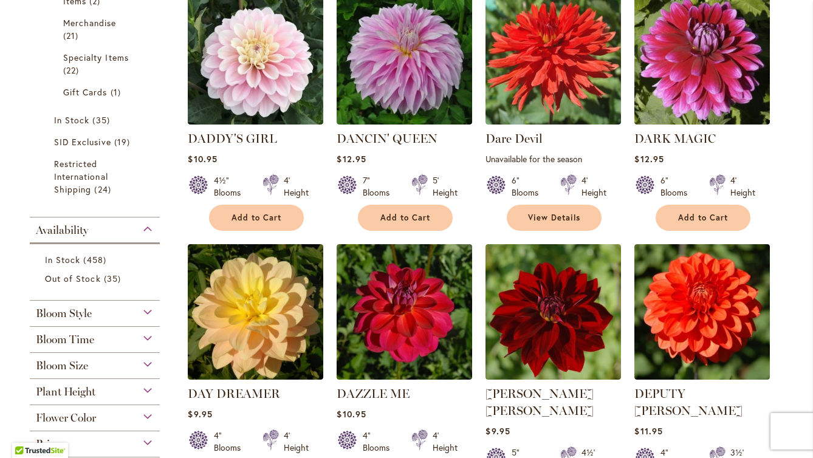
scroll to position [1131, 0]
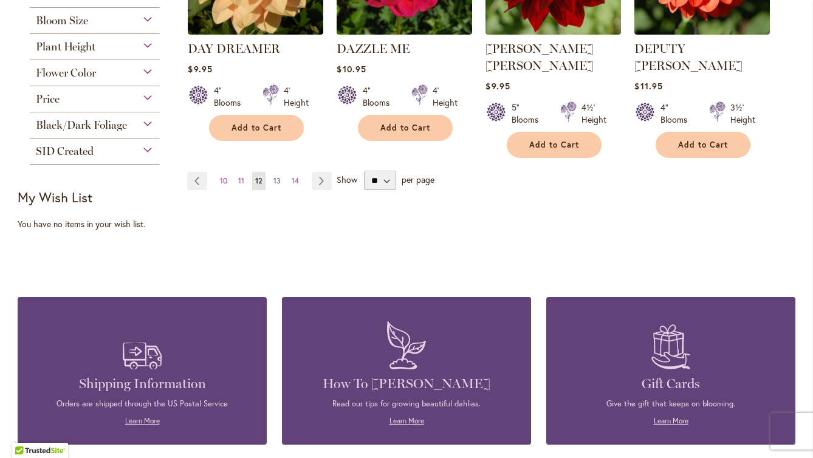
click at [280, 176] on span "13" at bounding box center [276, 180] width 7 height 9
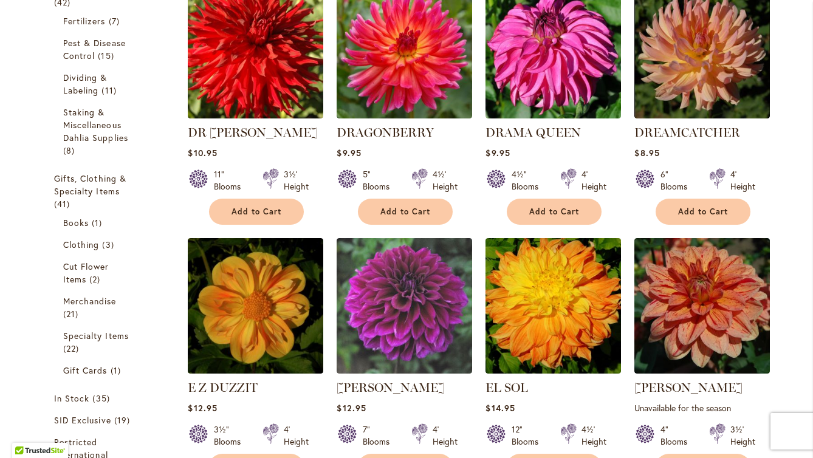
scroll to position [487, 0]
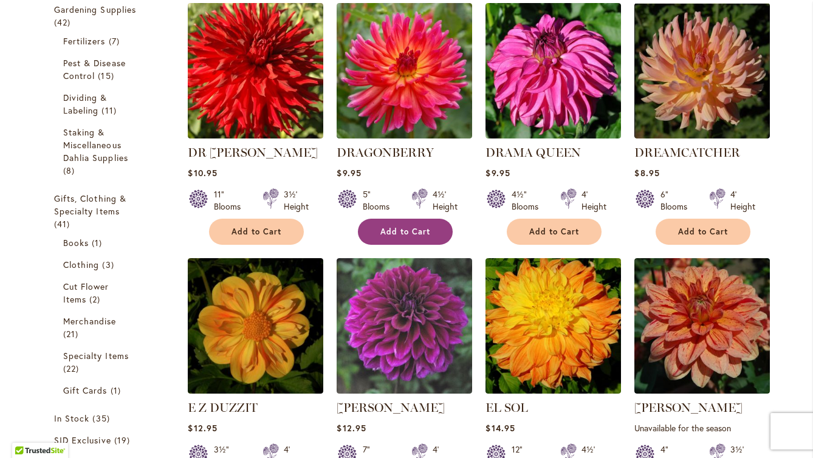
click at [407, 235] on span "Add to Cart" at bounding box center [405, 232] width 50 height 10
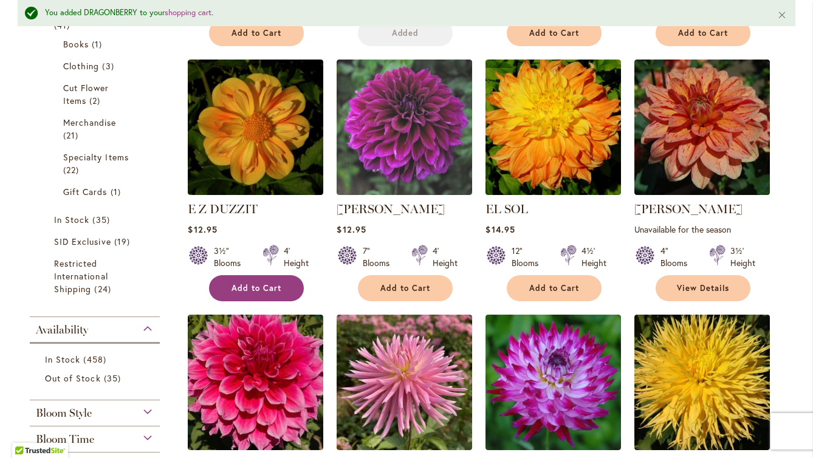
scroll to position [750, 0]
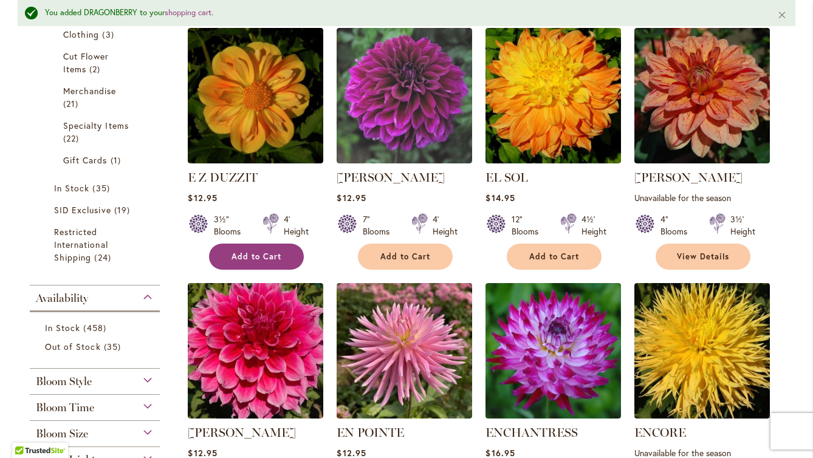
click at [283, 257] on button "Add to Cart" at bounding box center [256, 257] width 95 height 26
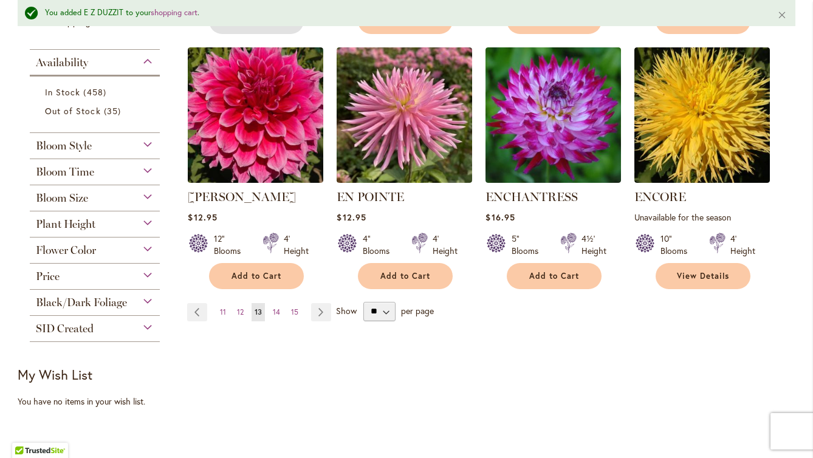
scroll to position [939, 0]
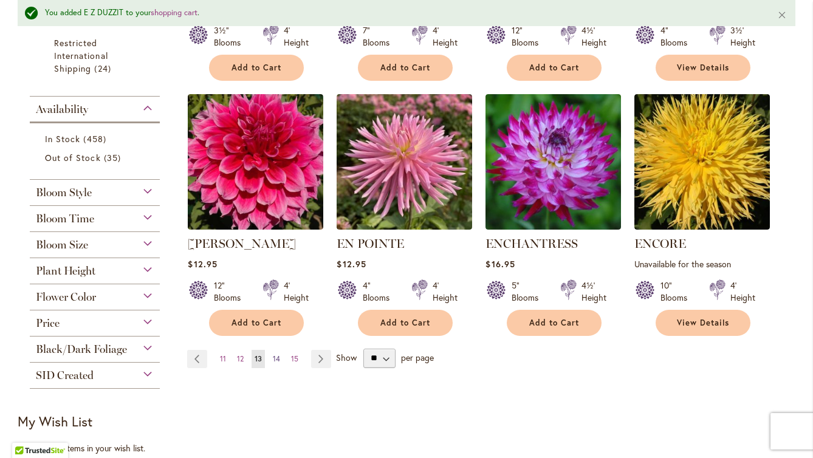
click at [275, 357] on span "14" at bounding box center [276, 358] width 7 height 9
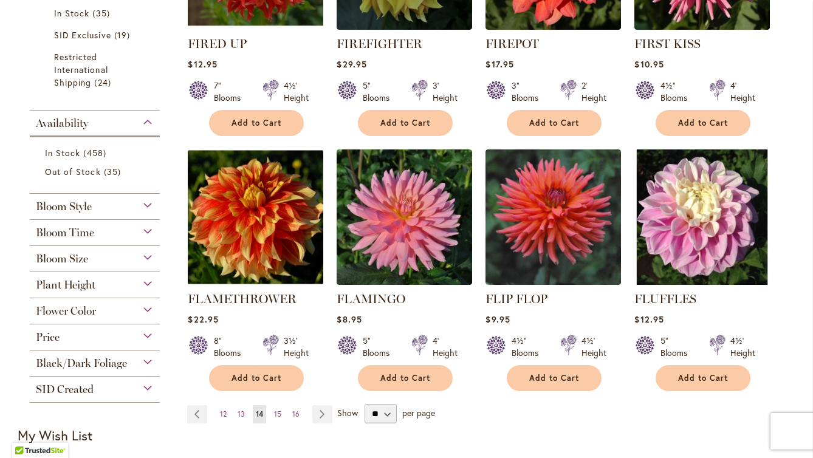
scroll to position [967, 0]
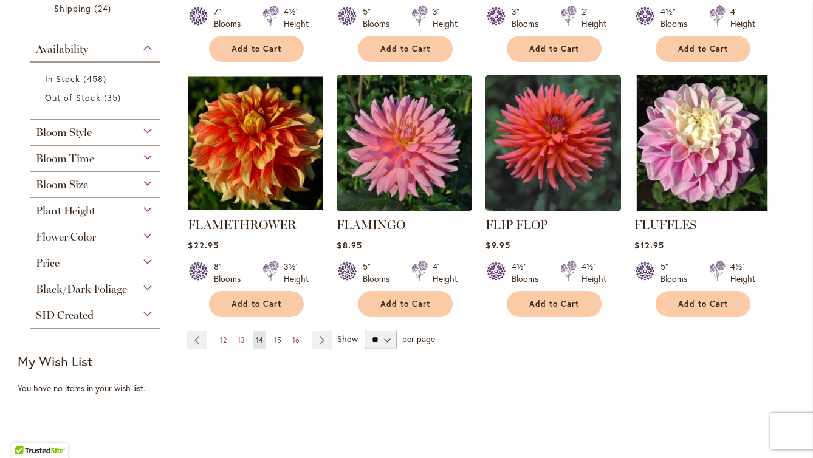
click at [281, 337] on span "15" at bounding box center [277, 339] width 7 height 9
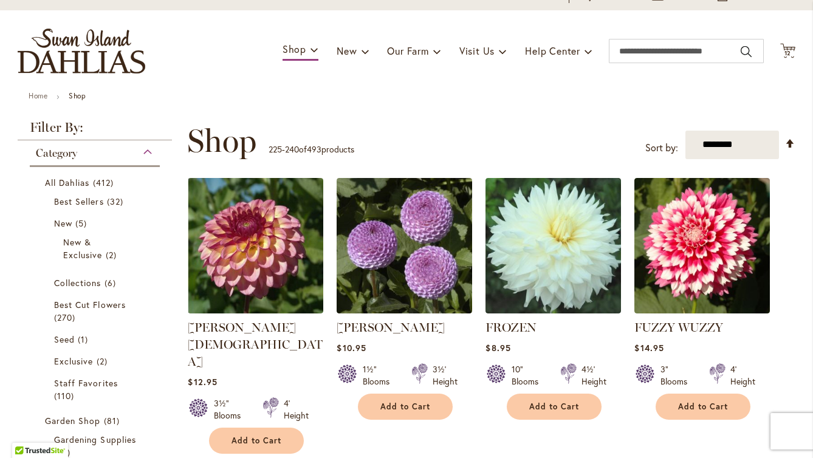
scroll to position [165, 0]
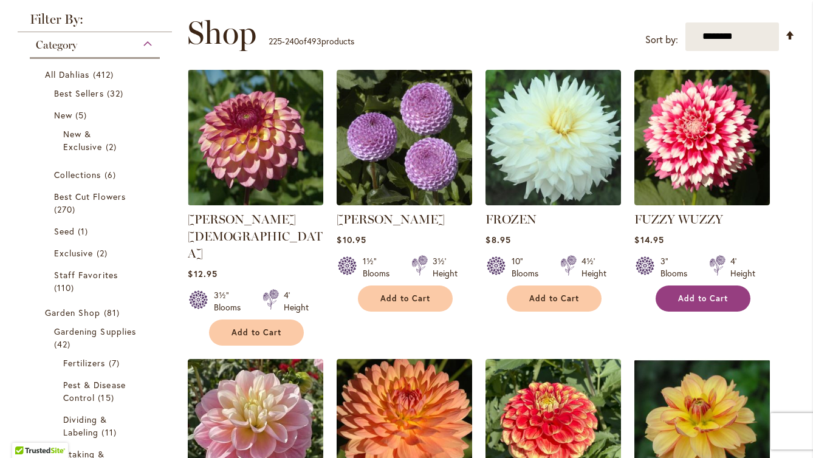
click at [730, 292] on button "Add to Cart" at bounding box center [703, 299] width 95 height 26
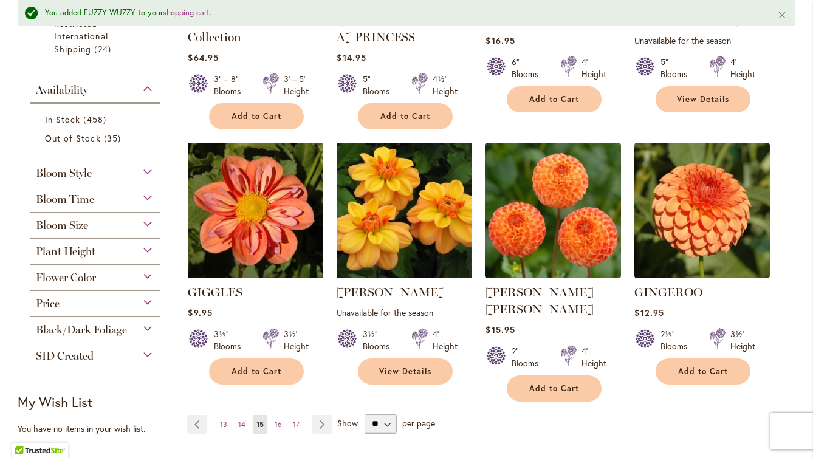
scroll to position [957, 0]
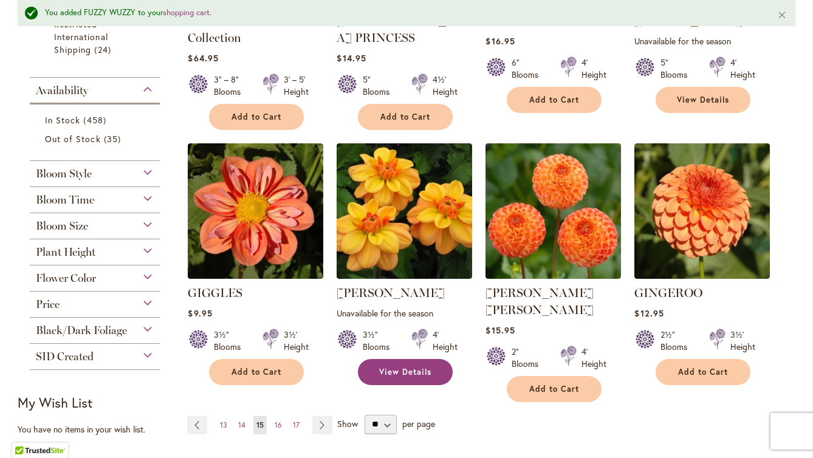
click at [413, 359] on link "View Details" at bounding box center [405, 372] width 95 height 26
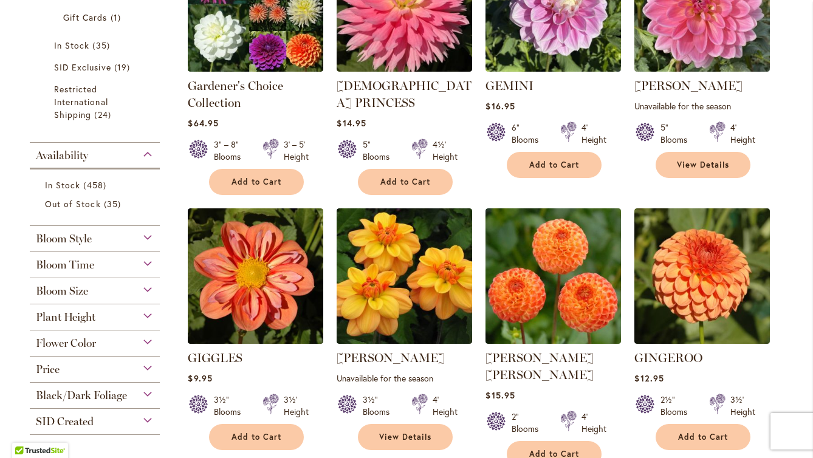
scroll to position [860, 0]
click at [281, 369] on div "GIGGLES Rating: 84% 6 Reviews $9.95 3½" Blooms 3½' Height Add to Cart" at bounding box center [255, 396] width 135 height 95
click at [280, 432] on span "Add to Cart" at bounding box center [256, 437] width 50 height 10
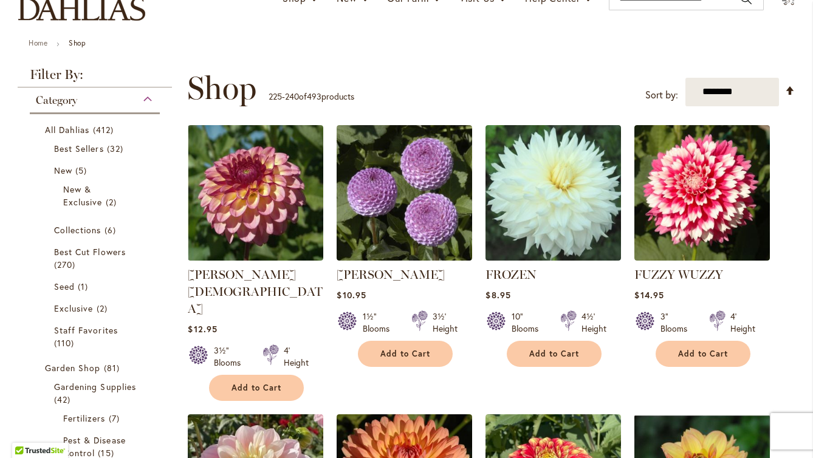
scroll to position [0, 0]
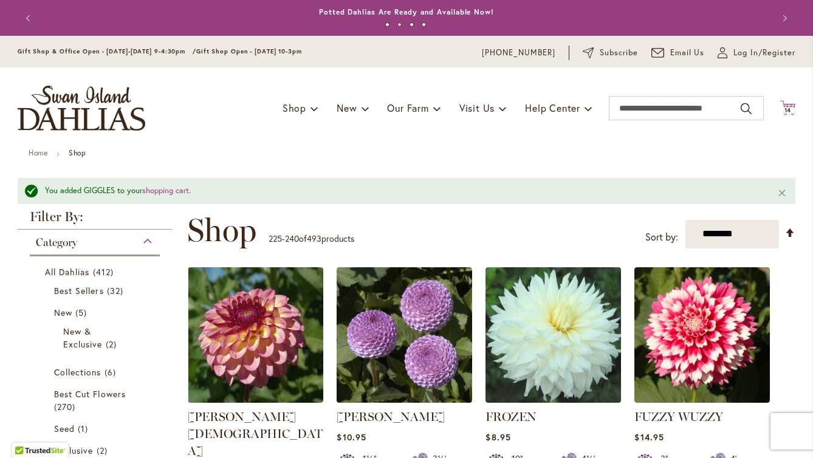
click at [790, 109] on span "14" at bounding box center [787, 110] width 7 height 8
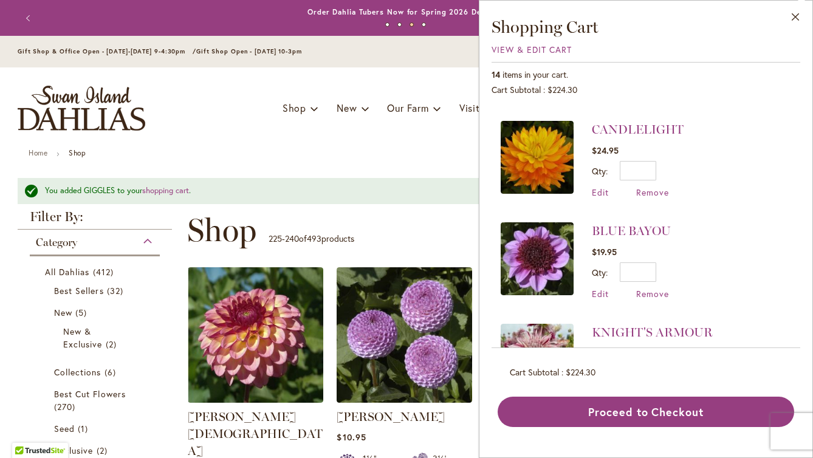
scroll to position [1185, 0]
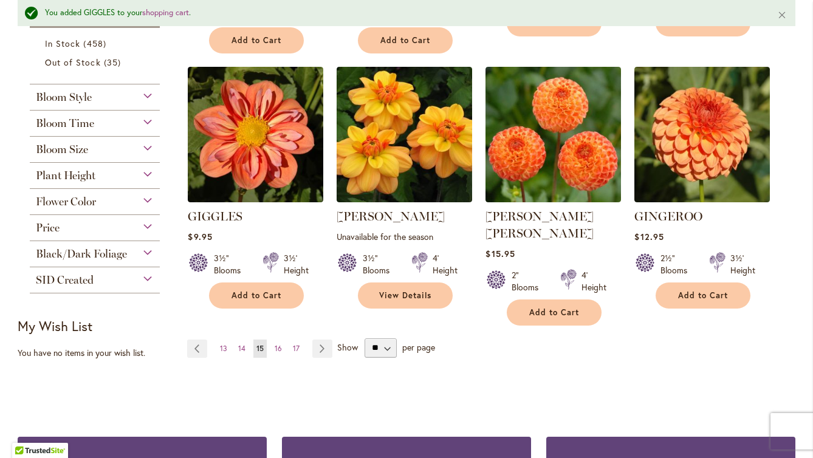
scroll to position [990, 0]
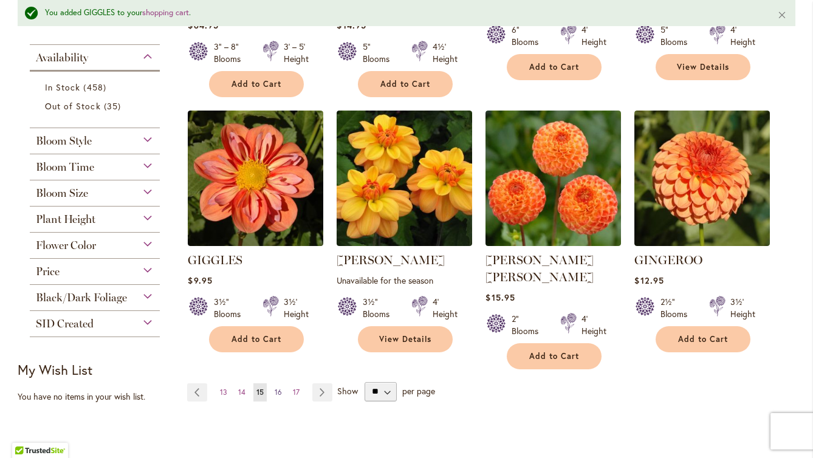
click at [281, 383] on link "Page 16" at bounding box center [278, 392] width 13 height 18
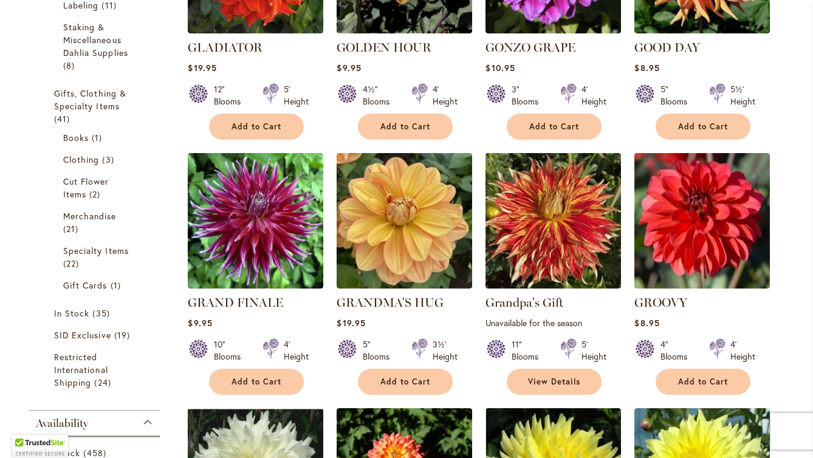
scroll to position [917, 0]
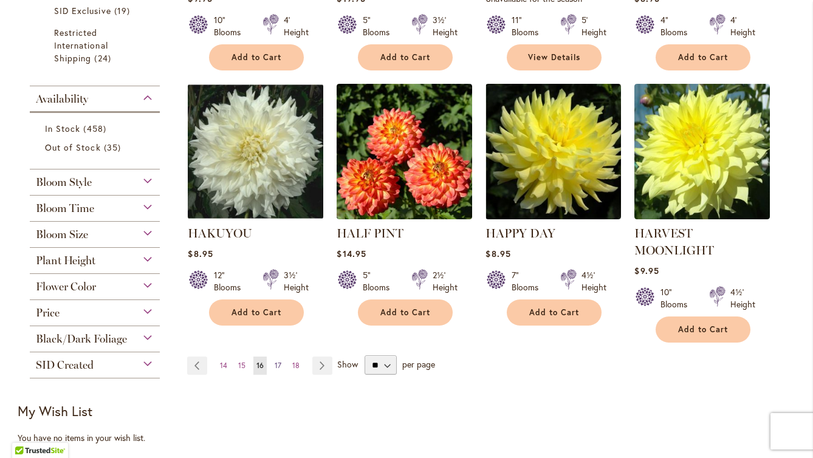
click at [274, 364] on link "Page 17" at bounding box center [278, 366] width 13 height 18
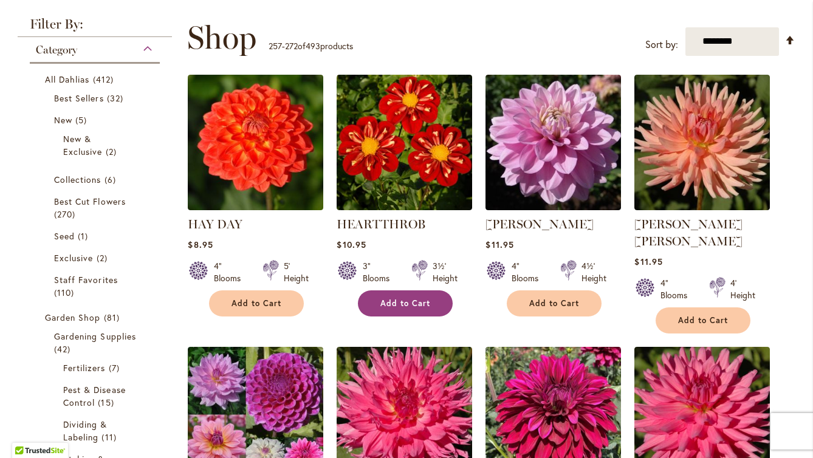
scroll to position [169, 0]
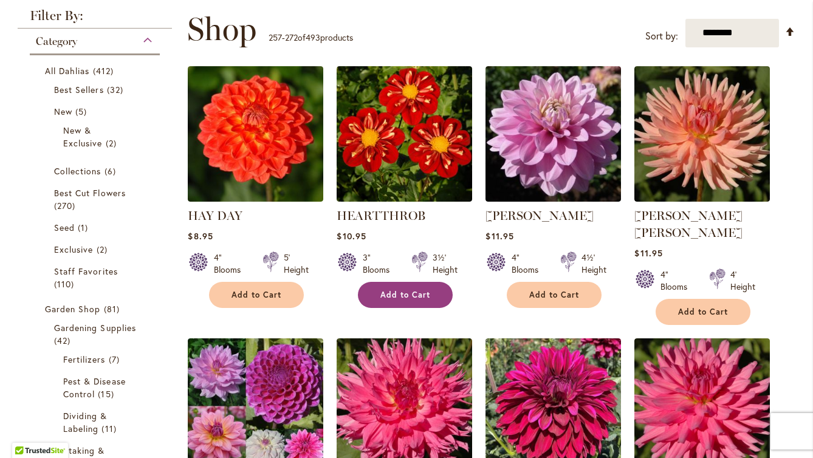
click at [427, 294] on span "Add to Cart" at bounding box center [405, 295] width 50 height 10
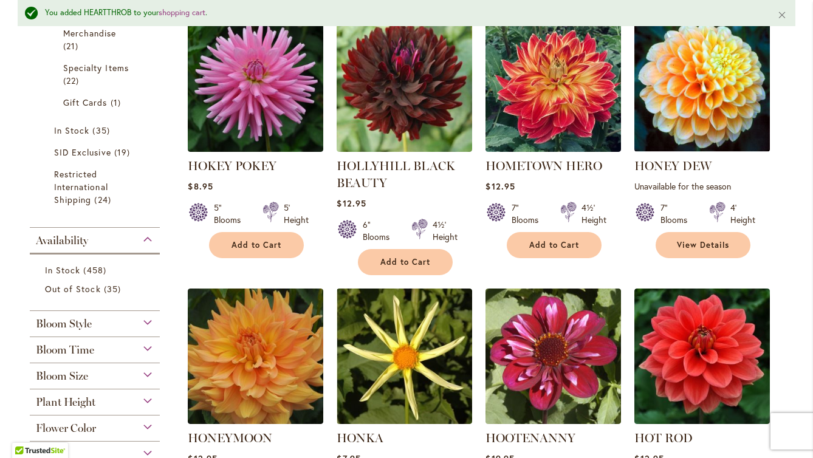
scroll to position [1019, 0]
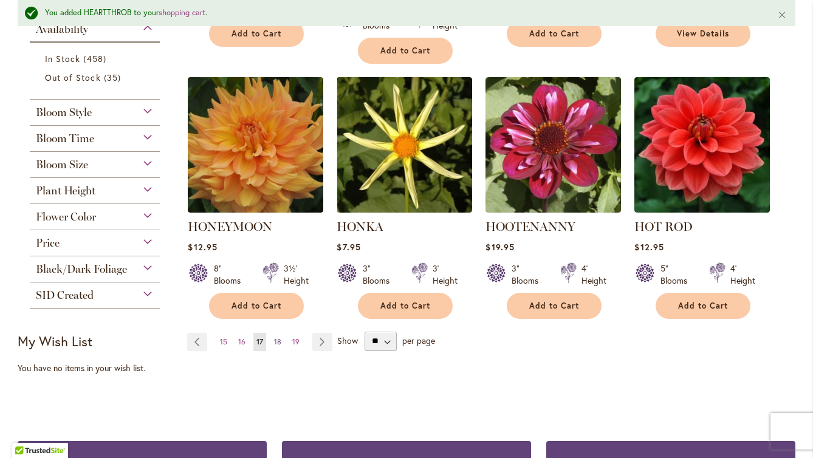
click at [279, 337] on span "18" at bounding box center [277, 341] width 7 height 9
